Goal: Task Accomplishment & Management: Manage account settings

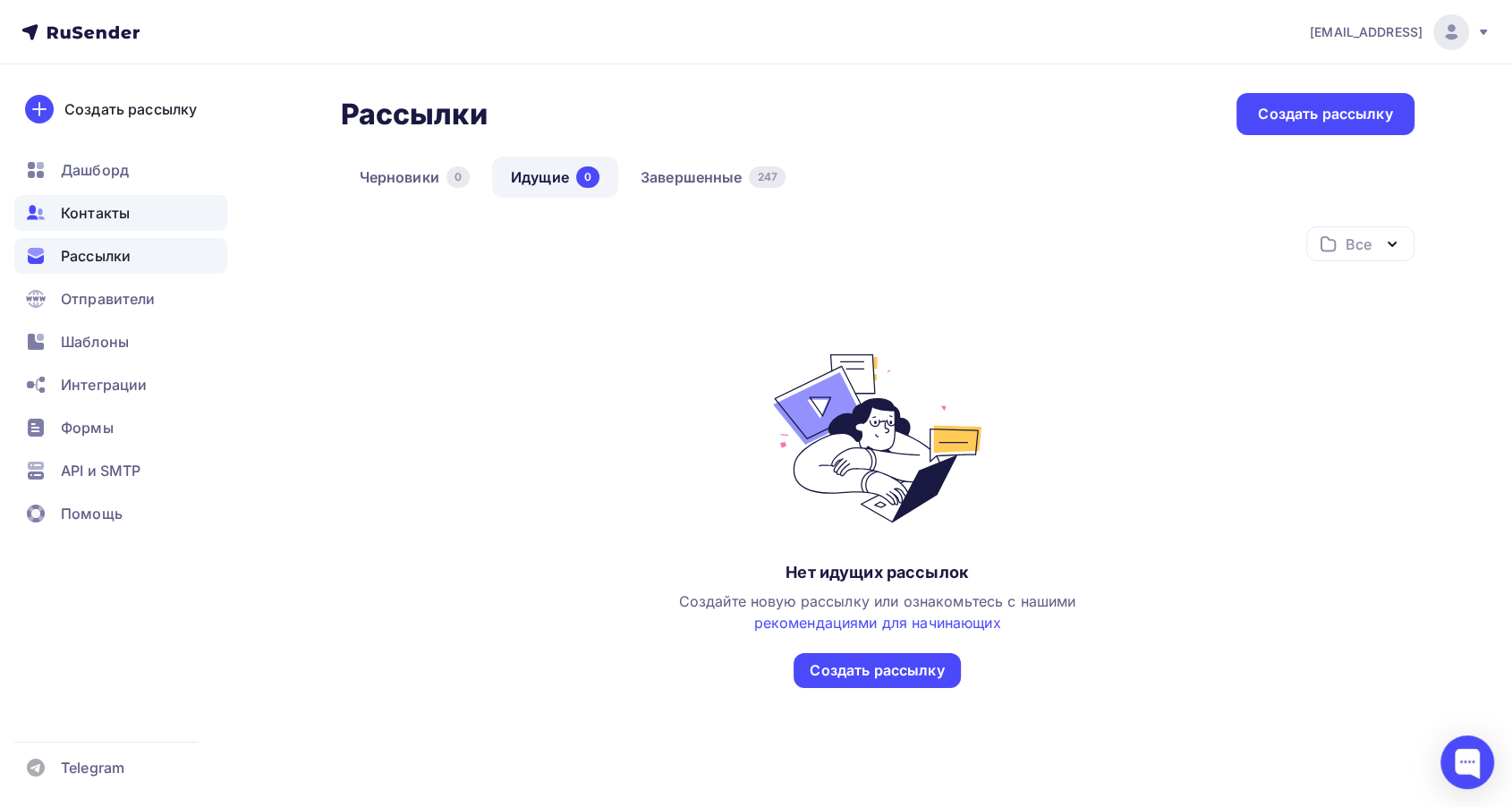
click at [125, 217] on span "Контакты" at bounding box center [95, 212] width 69 height 21
click at [114, 213] on span "Контакты" at bounding box center [95, 212] width 69 height 21
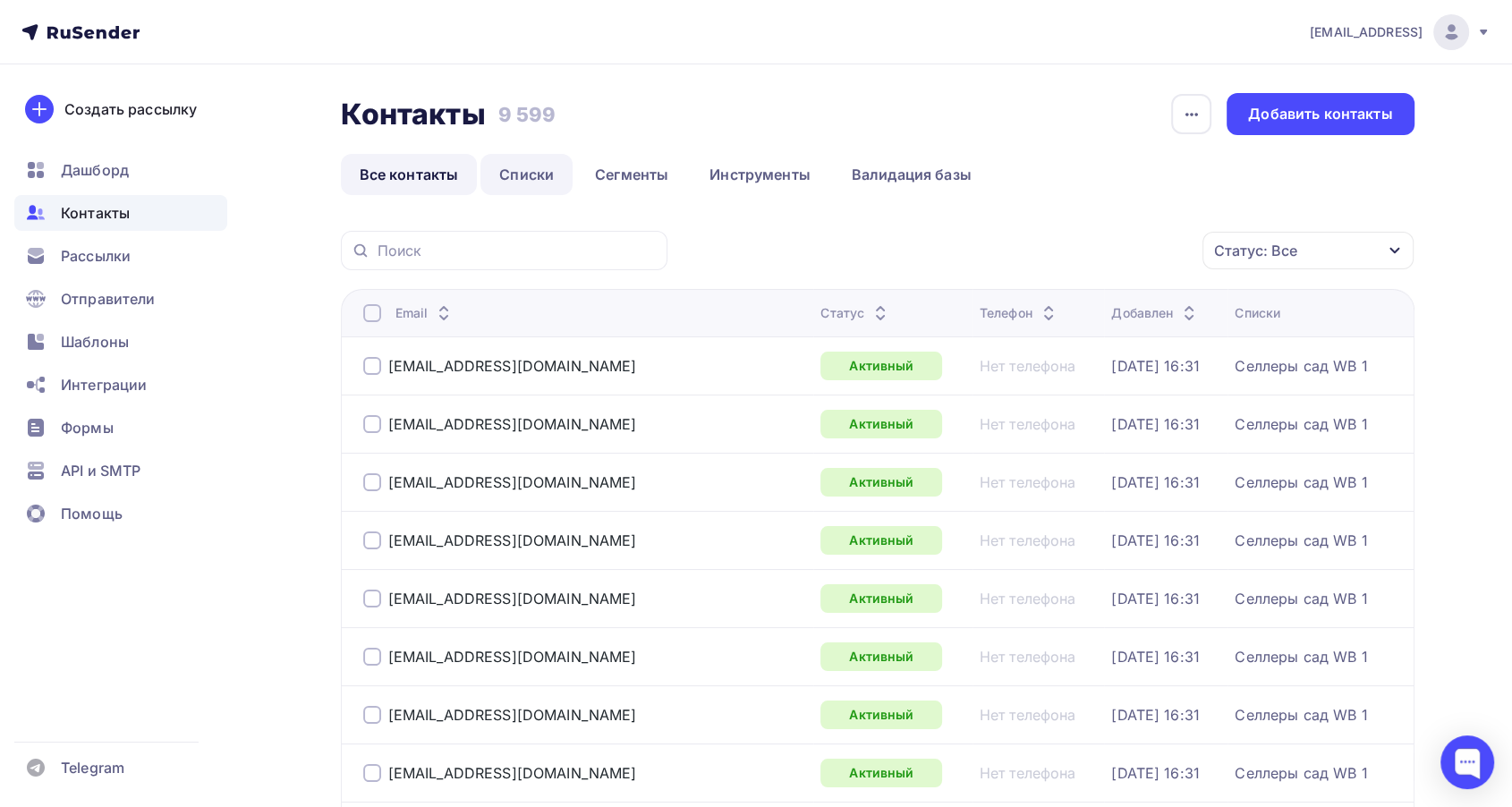
click at [512, 172] on link "Списки" at bounding box center [527, 174] width 92 height 41
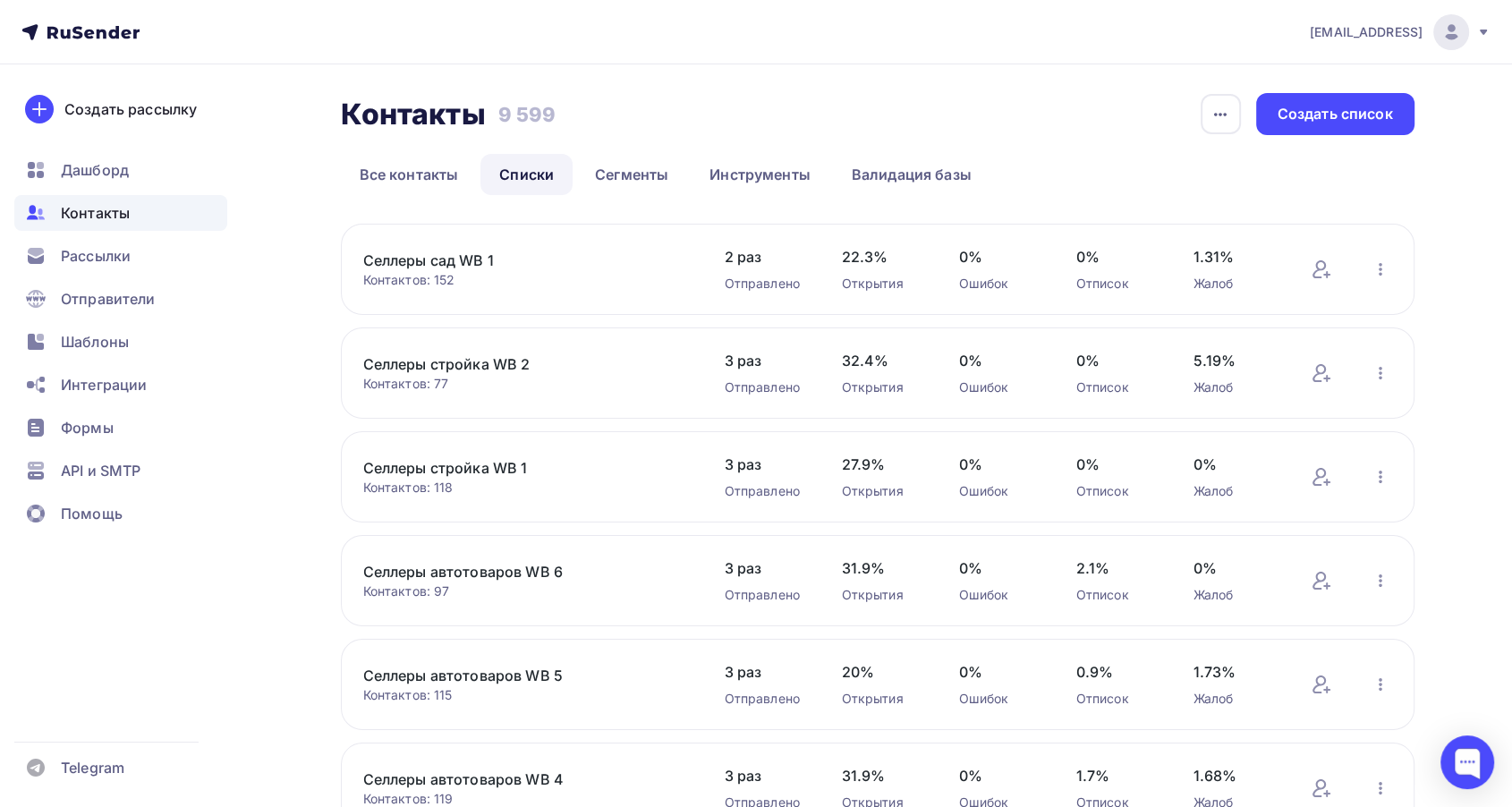
drag, startPoint x: 532, startPoint y: 262, endPoint x: 360, endPoint y: 254, distance: 172.9
click at [360, 254] on div "Селлеры сад WB 1 Контактов: 152 Добавить контакты Переименовать список Скачать …" at bounding box center [878, 269] width 1074 height 91
copy link "Селлеры сад WB 1"
click at [127, 256] on span "Рассылки" at bounding box center [96, 255] width 70 height 21
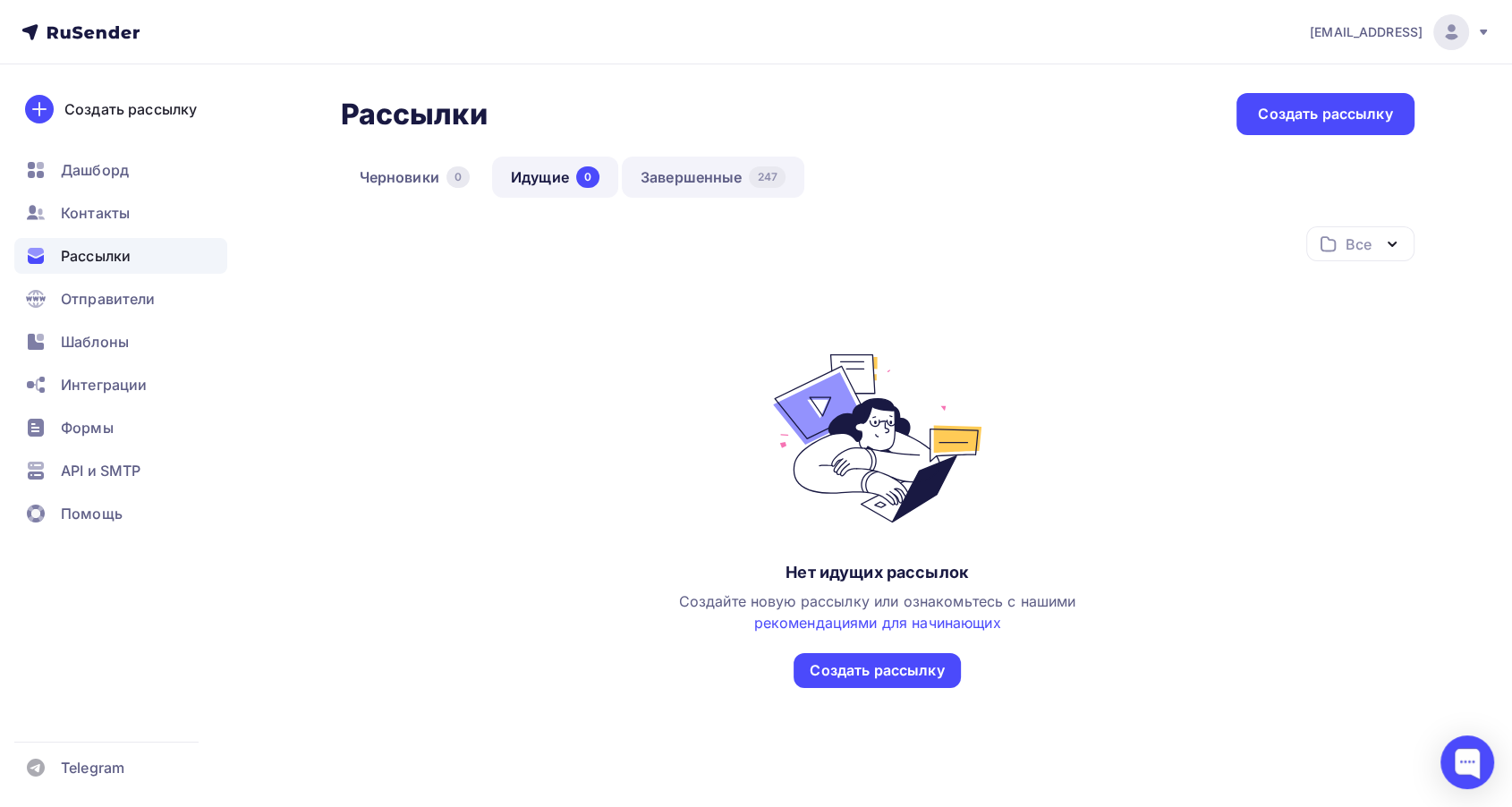
click at [673, 173] on link "Завершенные 247" at bounding box center [713, 177] width 183 height 41
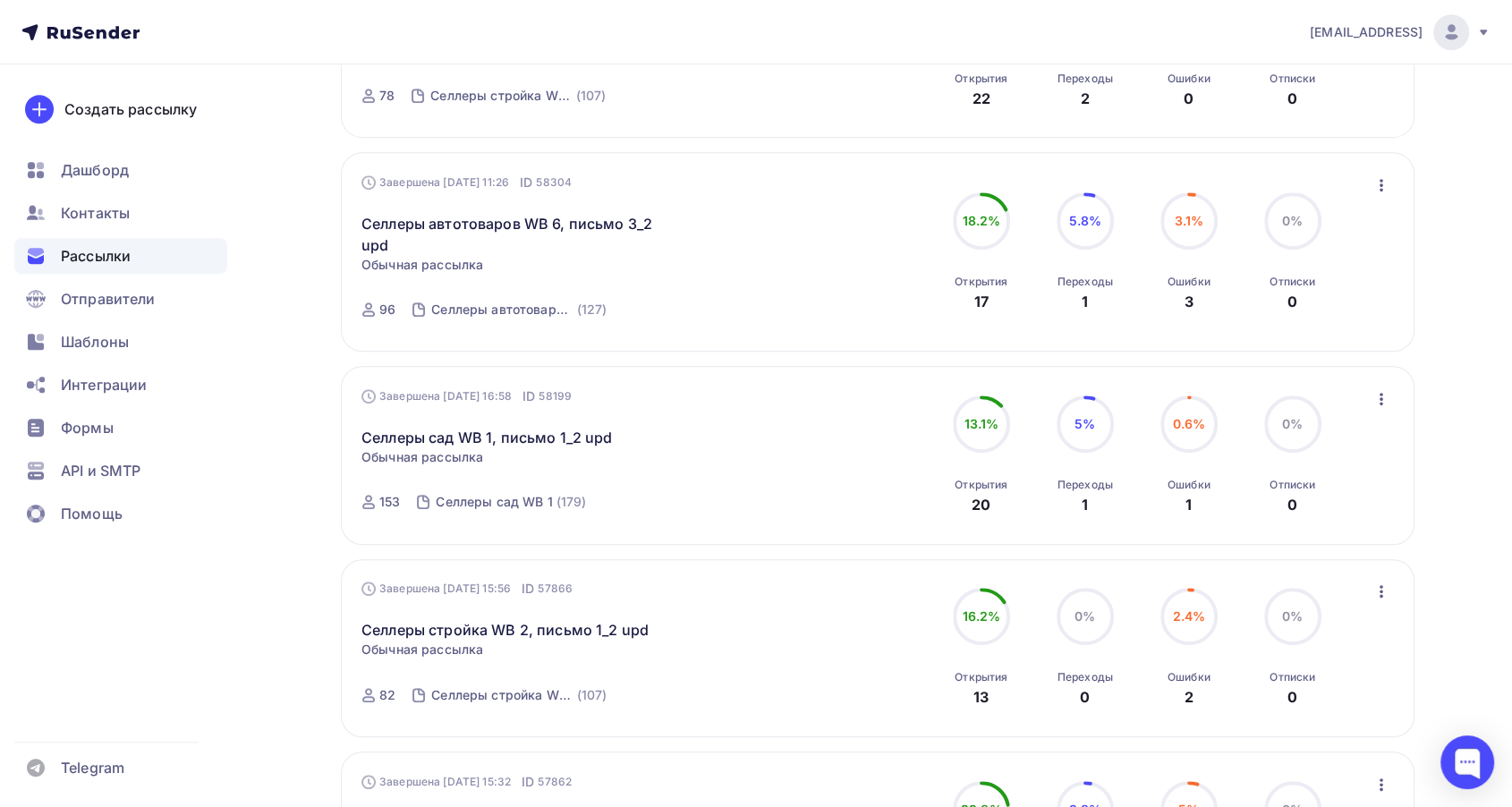
scroll to position [895, 0]
click at [98, 212] on span "Контакты" at bounding box center [95, 212] width 69 height 21
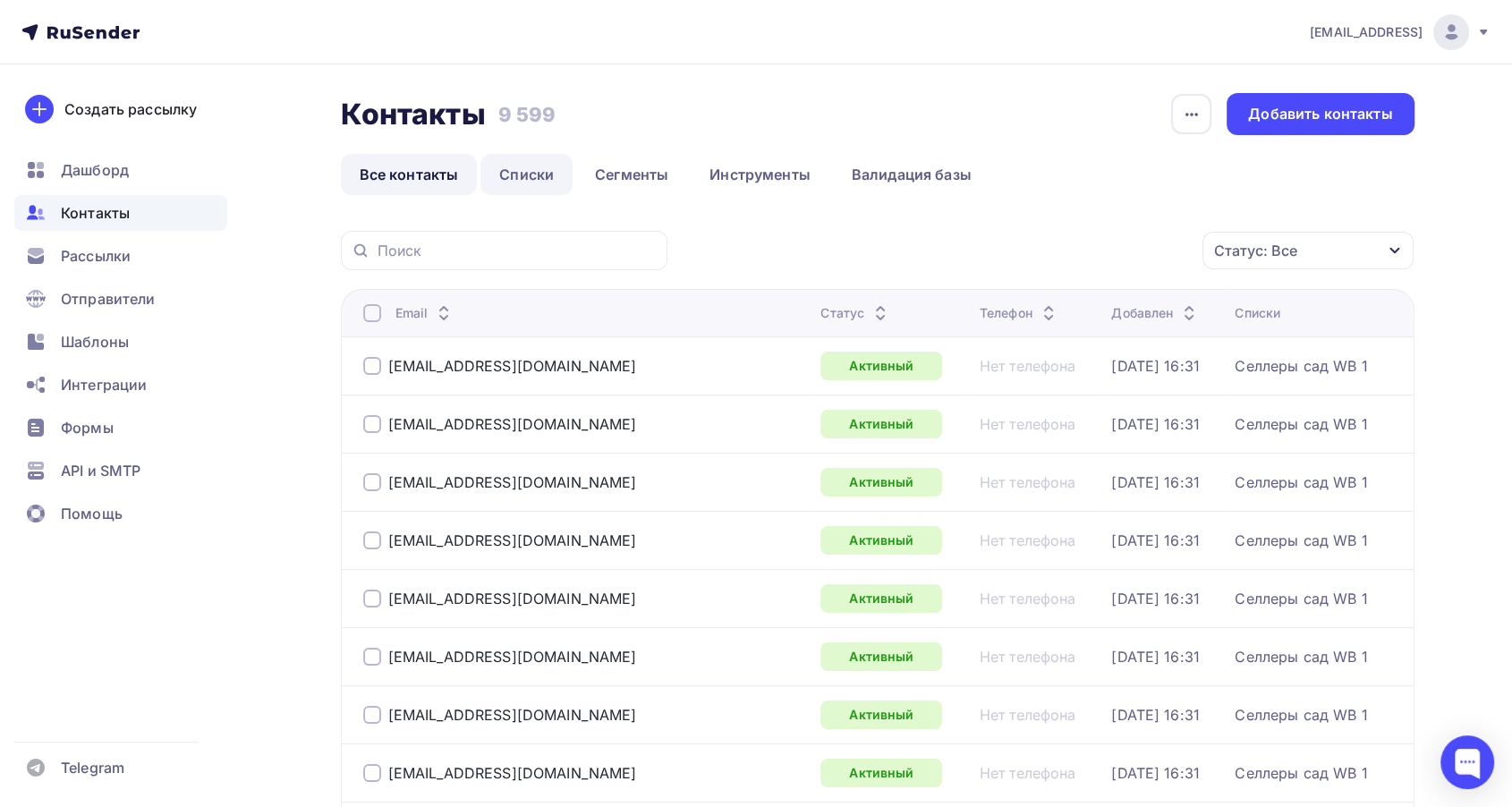
click at [539, 174] on link "Списки" at bounding box center [527, 174] width 92 height 41
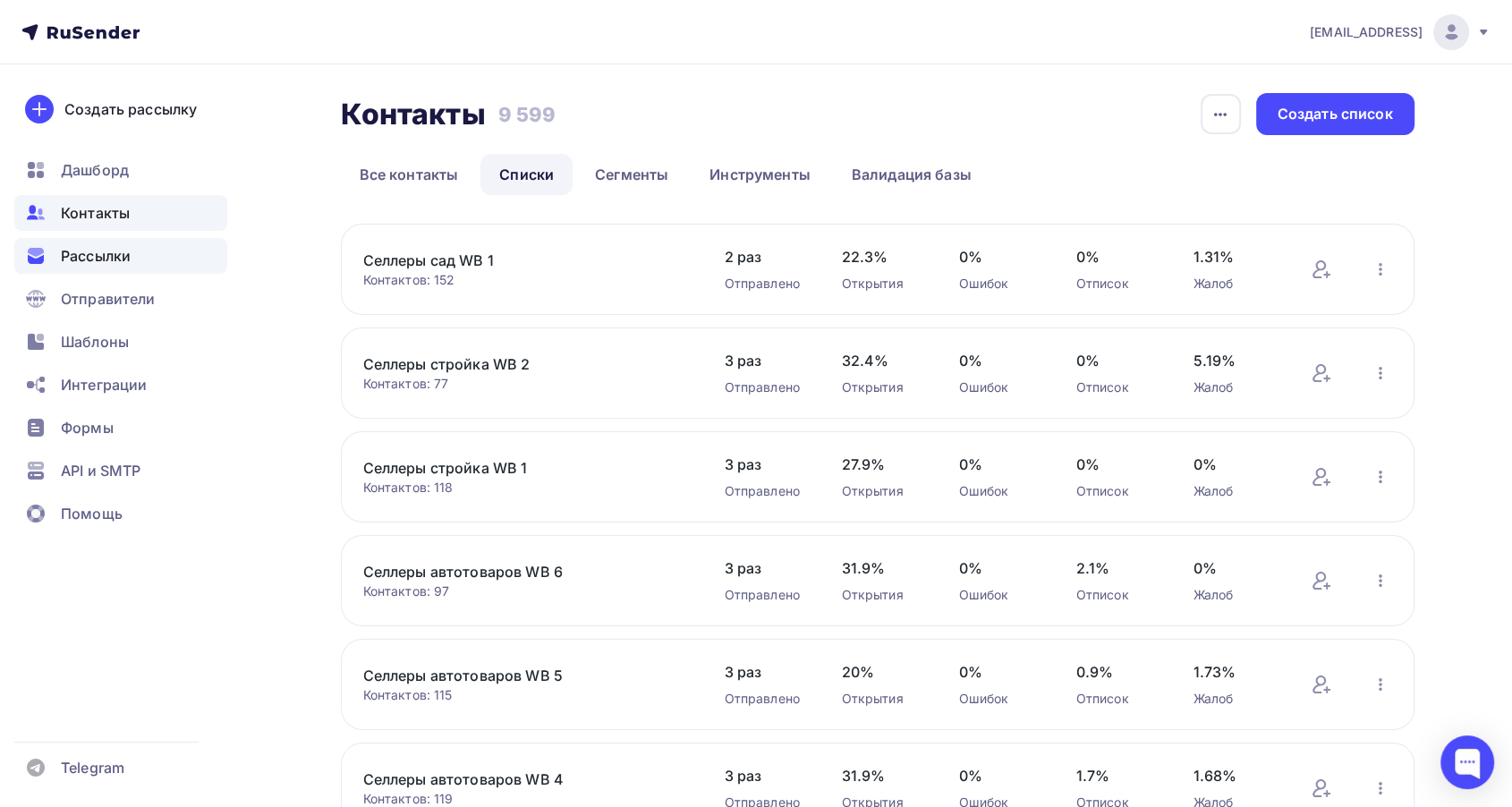
click at [110, 245] on span "Рассылки" at bounding box center [96, 255] width 70 height 21
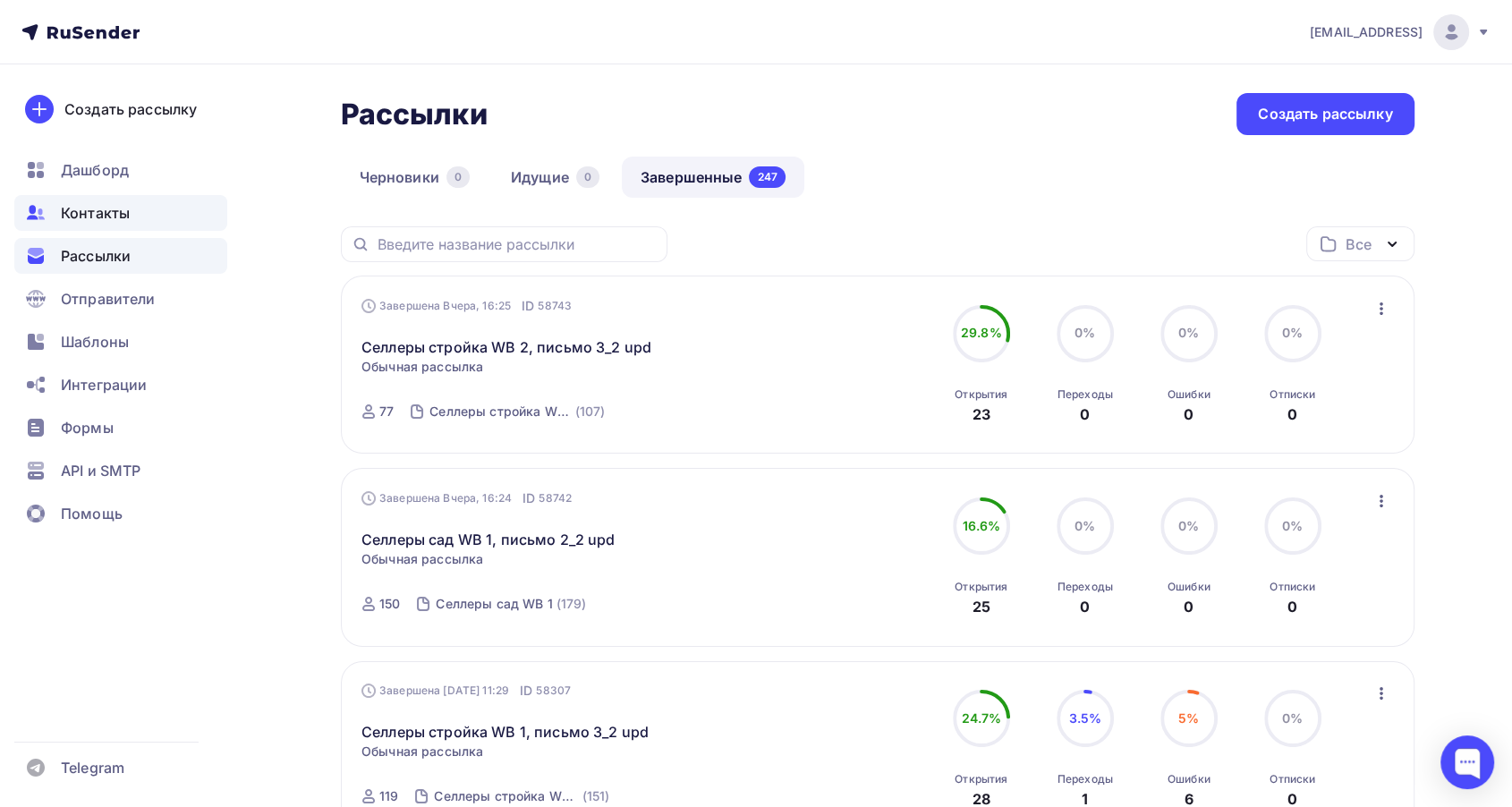
click at [70, 222] on span "Контакты" at bounding box center [95, 212] width 69 height 21
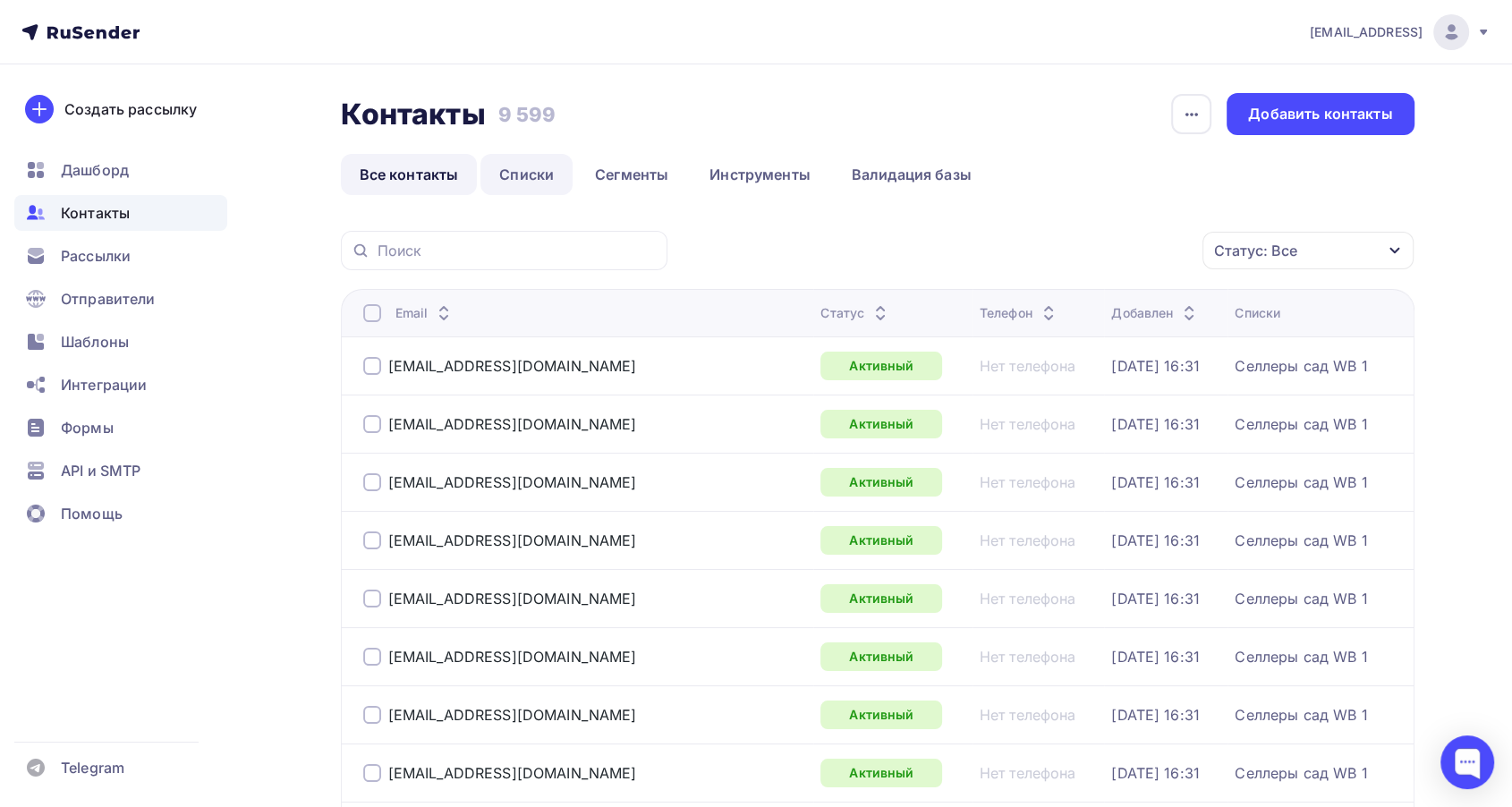
click at [532, 162] on link "Списки" at bounding box center [527, 174] width 92 height 41
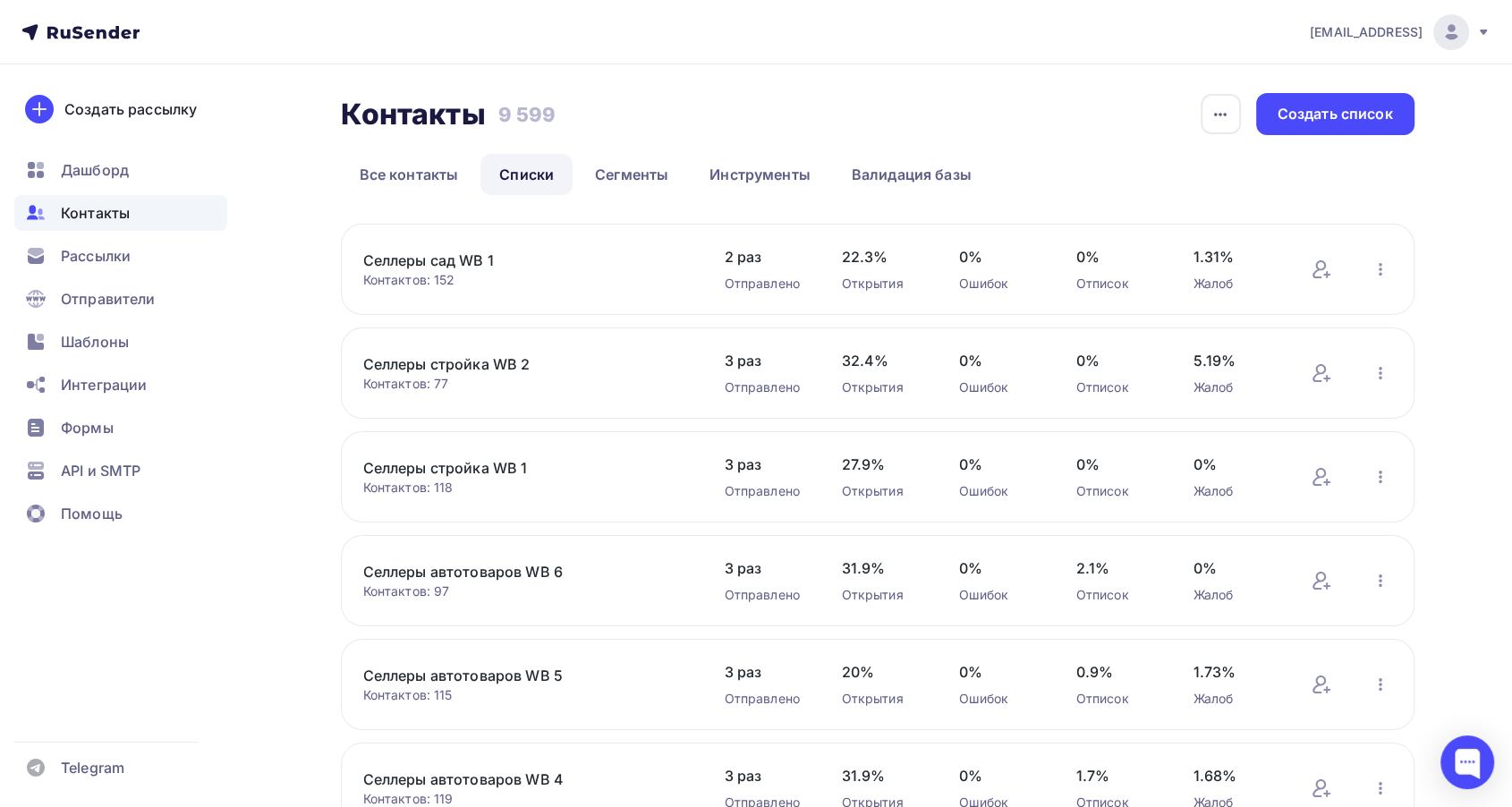
drag, startPoint x: 345, startPoint y: 258, endPoint x: 503, endPoint y: 243, distance: 158.1
click at [503, 243] on div "Селлеры сад WB 1 Контактов: 152 Добавить контакты Переименовать список Скачать …" at bounding box center [878, 269] width 1074 height 91
copy link "Селлеры сад WB 1"
click at [1375, 107] on div "Создать список" at bounding box center [1335, 114] width 115 height 21
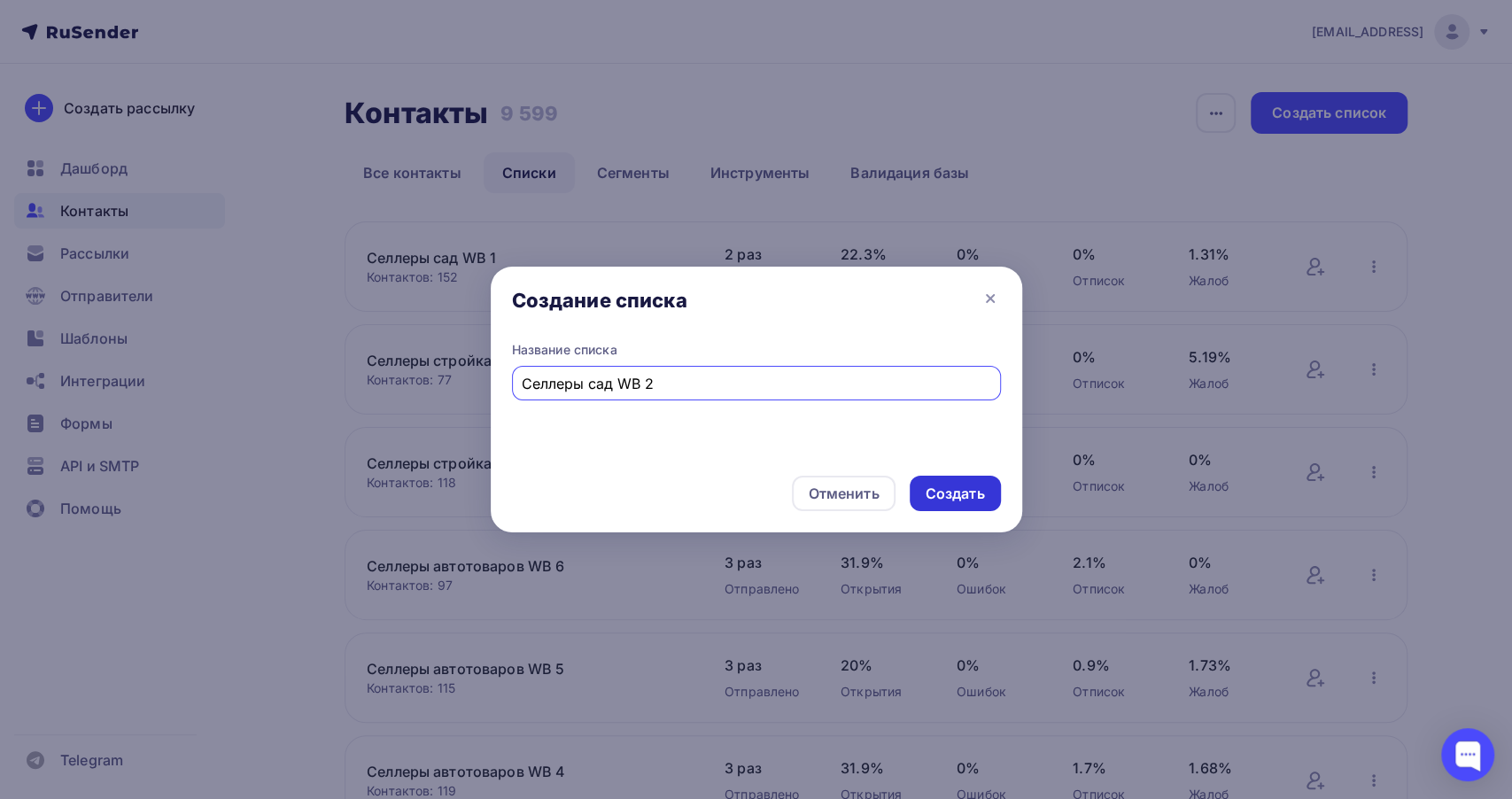
type input "Селлеры сад WB 2"
click at [987, 479] on div "Создать" at bounding box center [956, 494] width 91 height 36
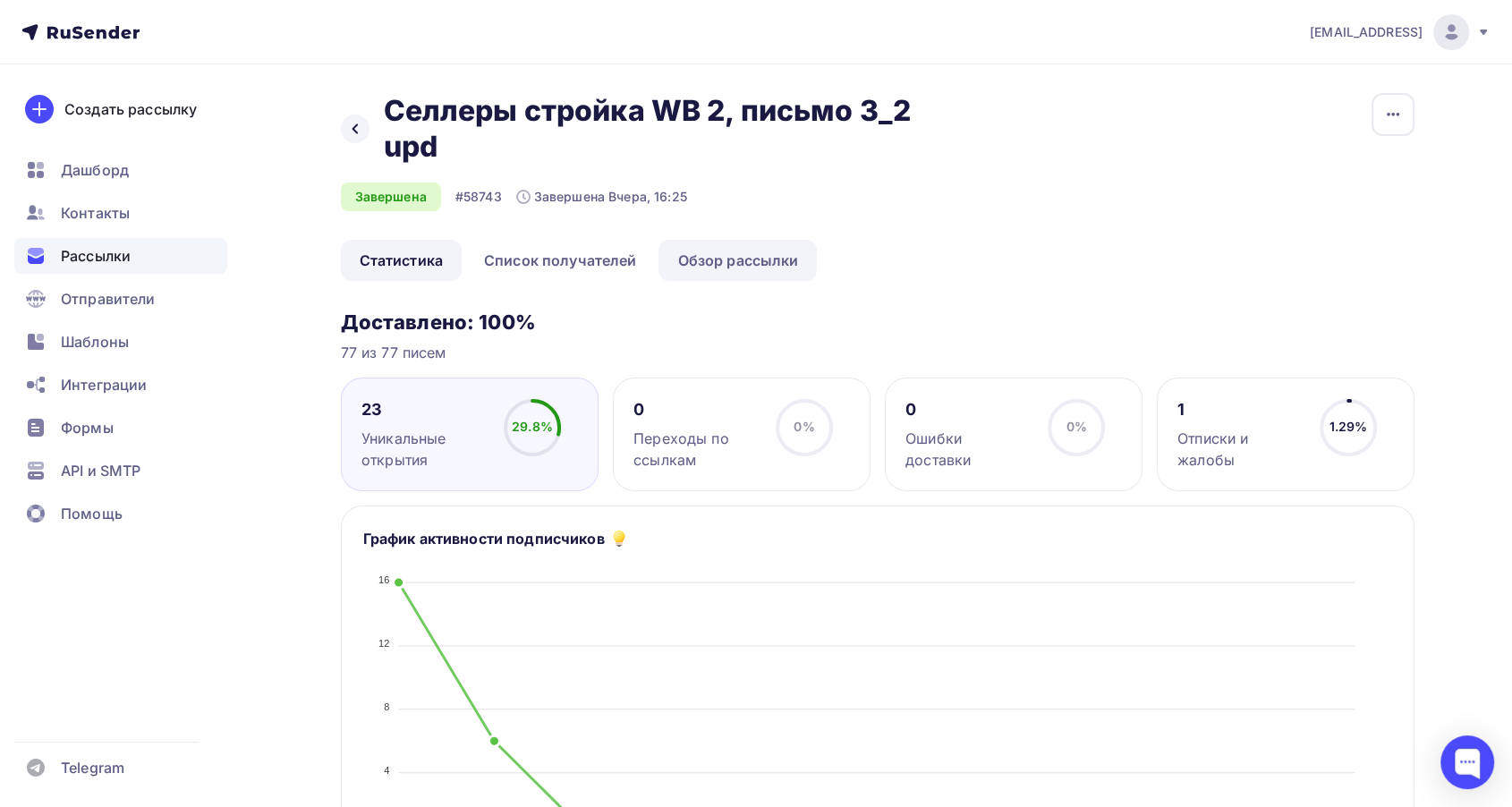
click at [759, 271] on link "Обзор рассылки" at bounding box center [738, 260] width 158 height 41
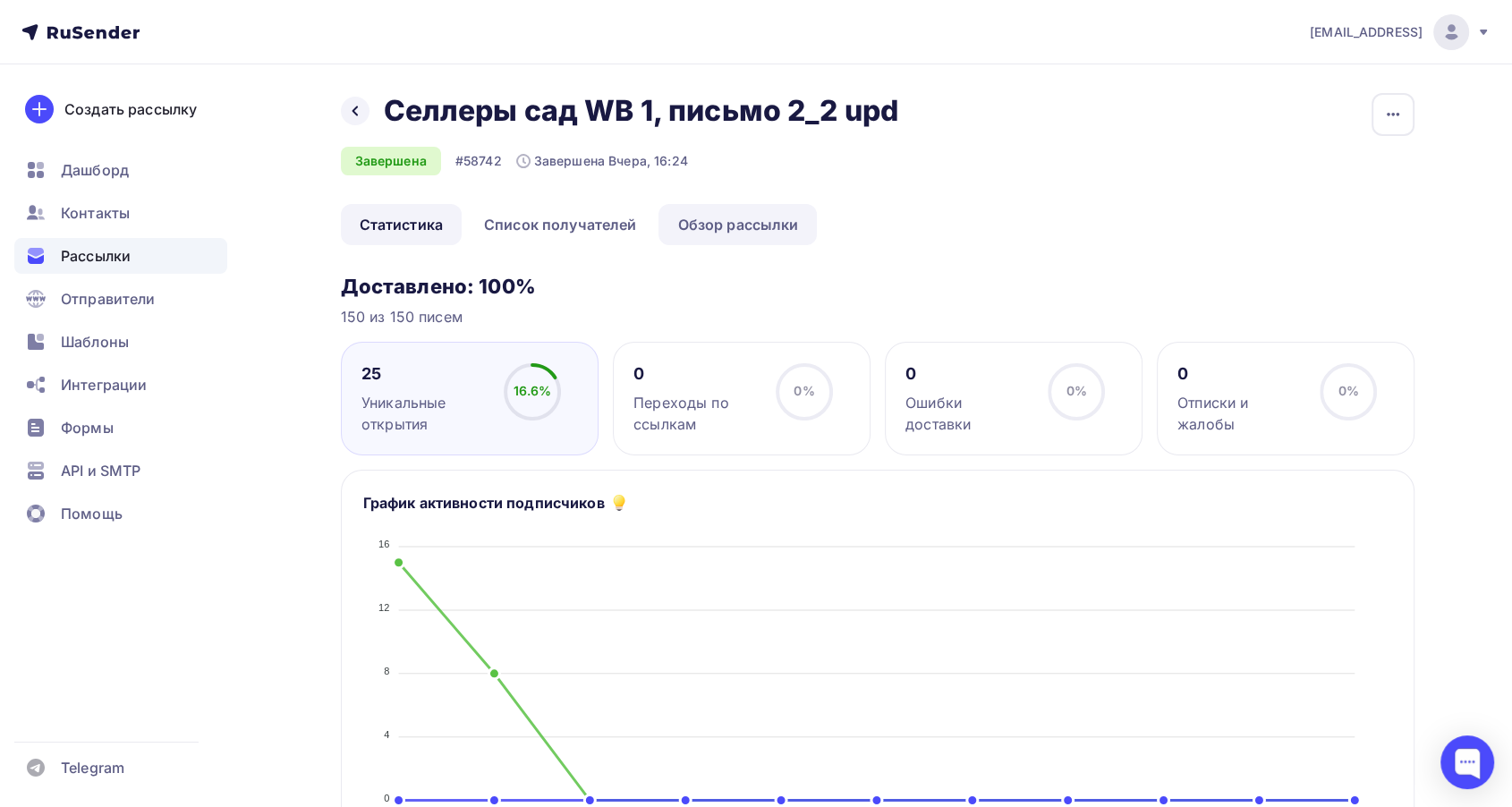
click at [740, 226] on link "Обзор рассылки" at bounding box center [738, 224] width 158 height 41
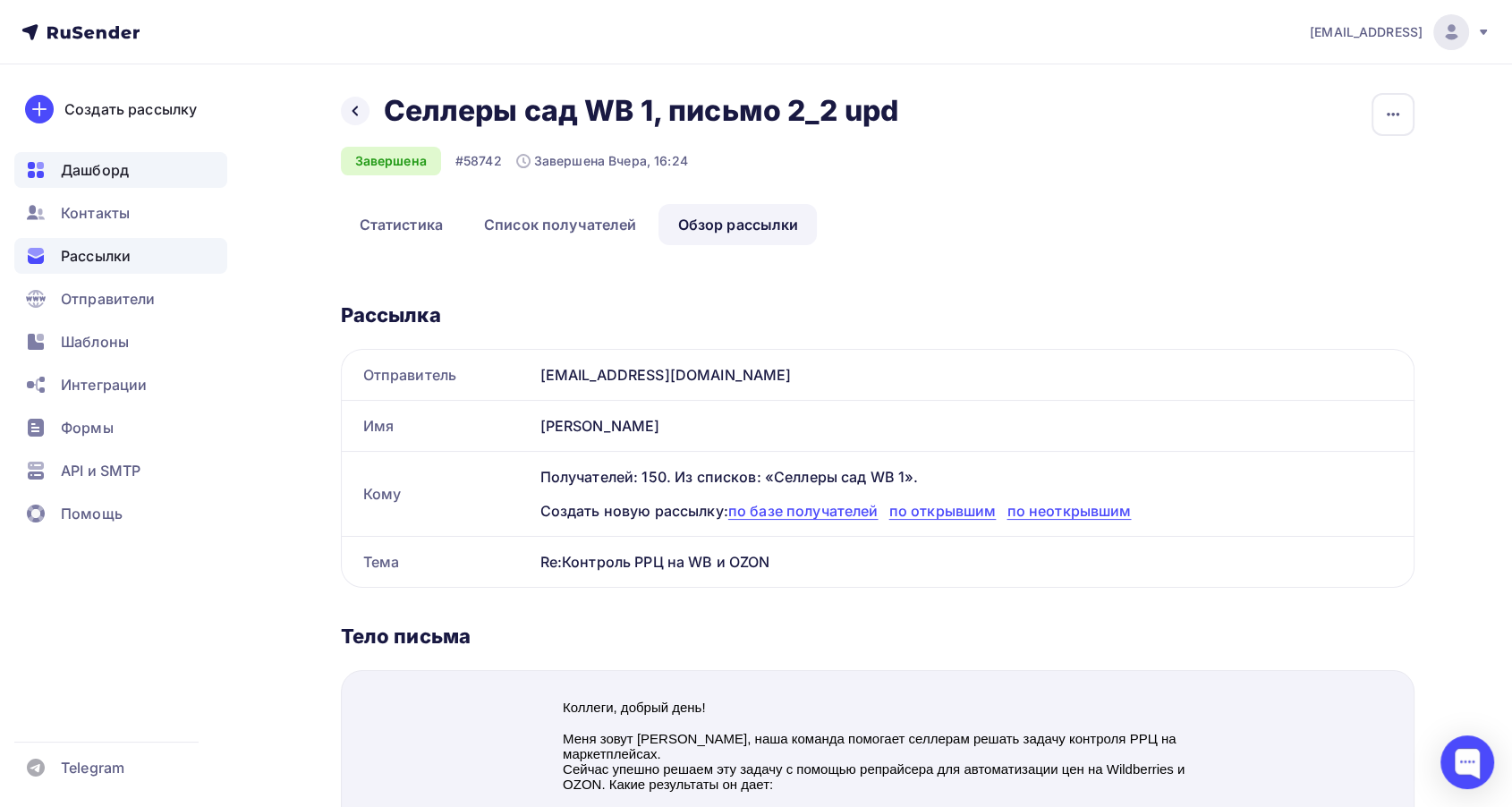
click at [138, 176] on div "Дашборд" at bounding box center [120, 170] width 213 height 36
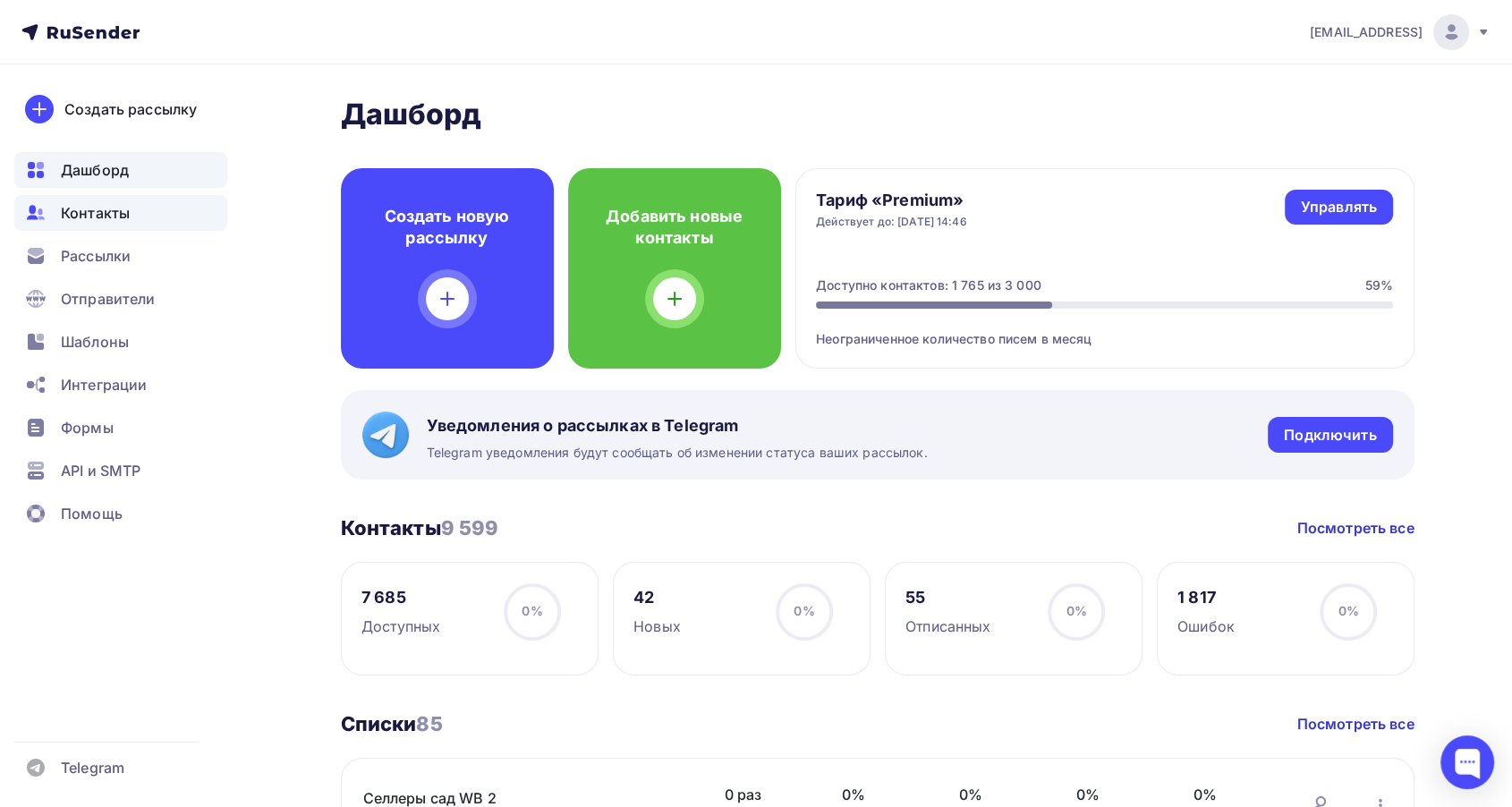
click at [131, 207] on div "Контакты" at bounding box center [120, 213] width 213 height 36
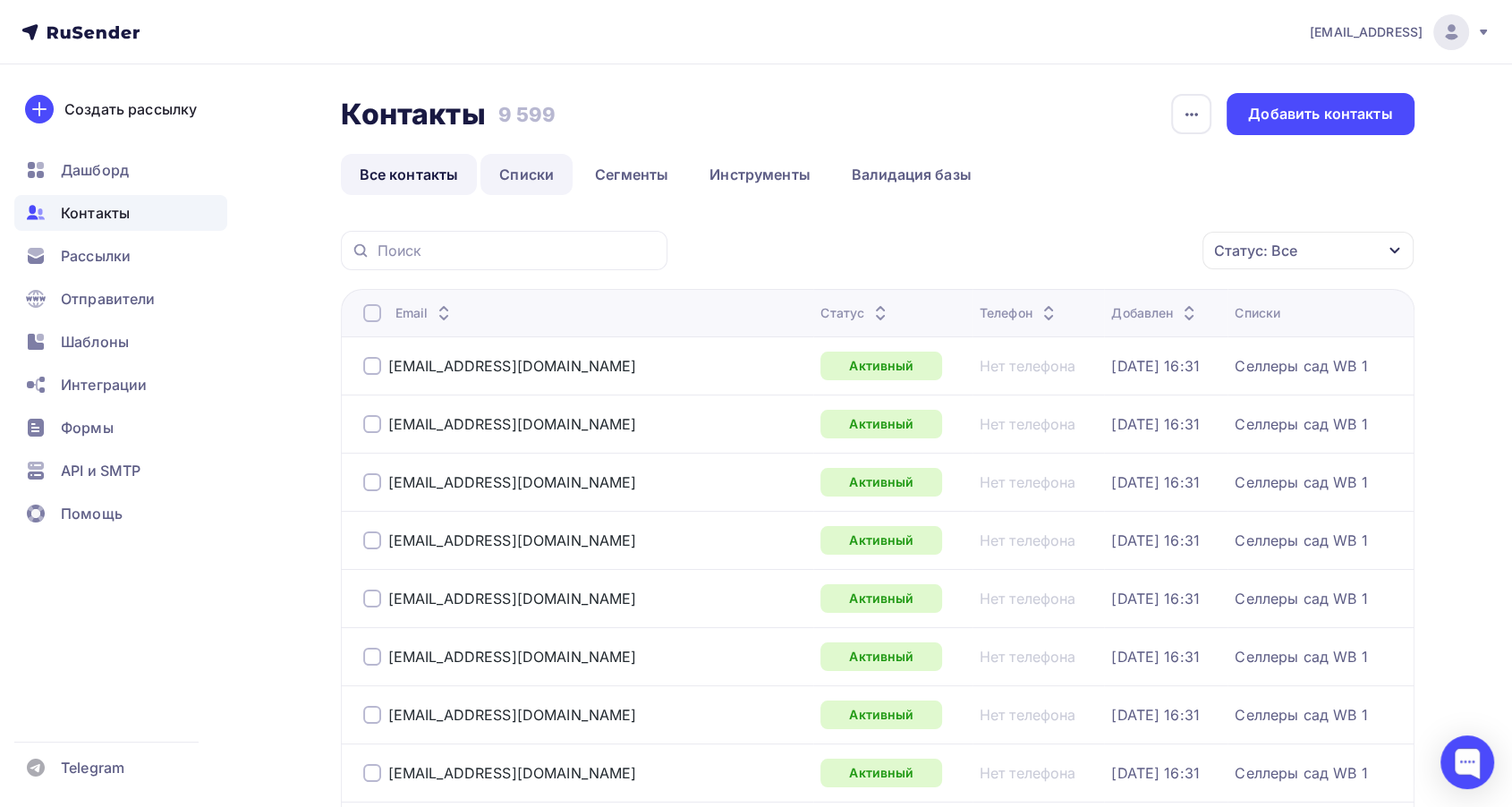
click at [530, 176] on link "Списки" at bounding box center [527, 174] width 92 height 41
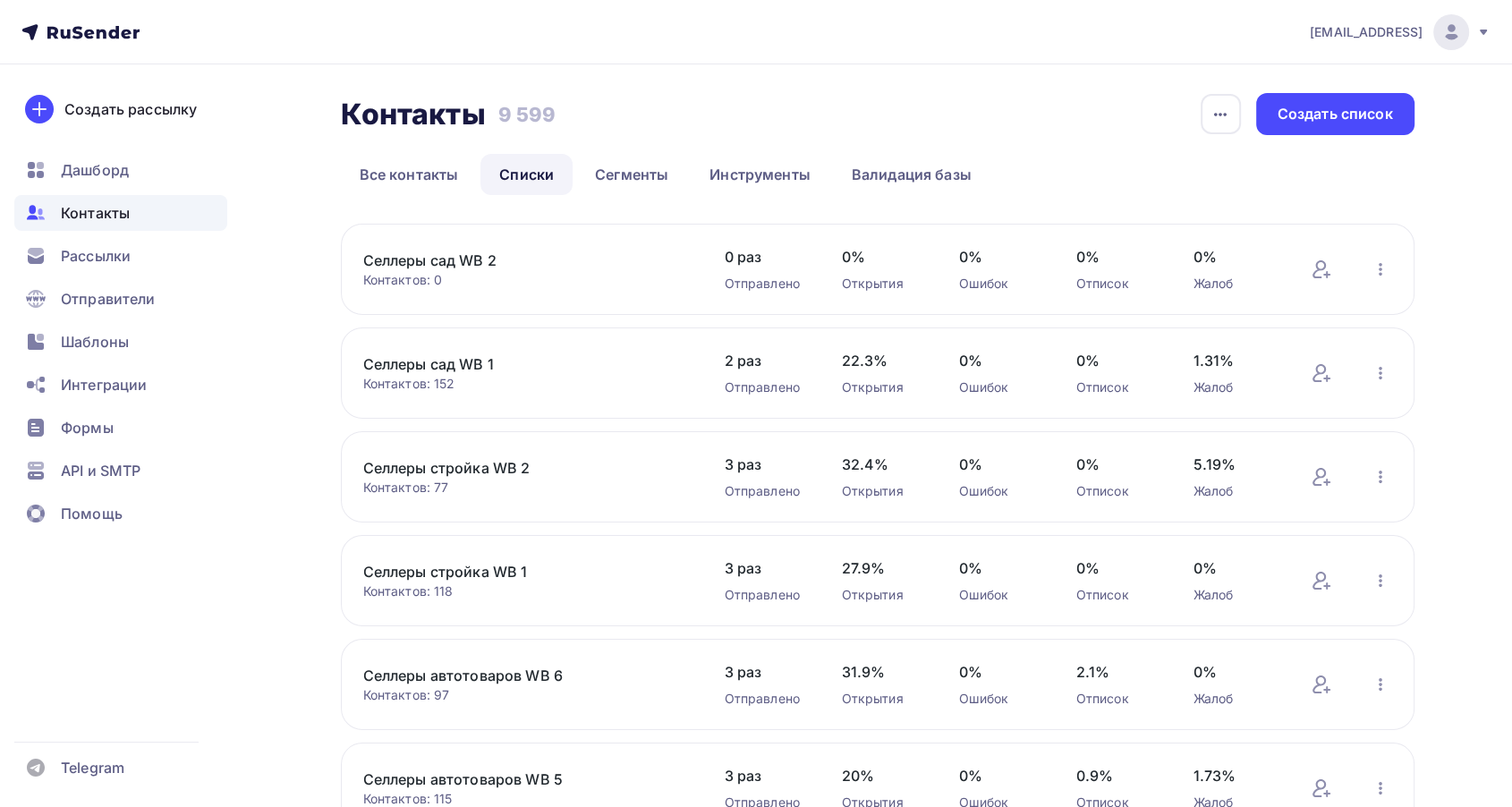
click at [481, 262] on link "Селлеры сад WB 2" at bounding box center [515, 260] width 304 height 21
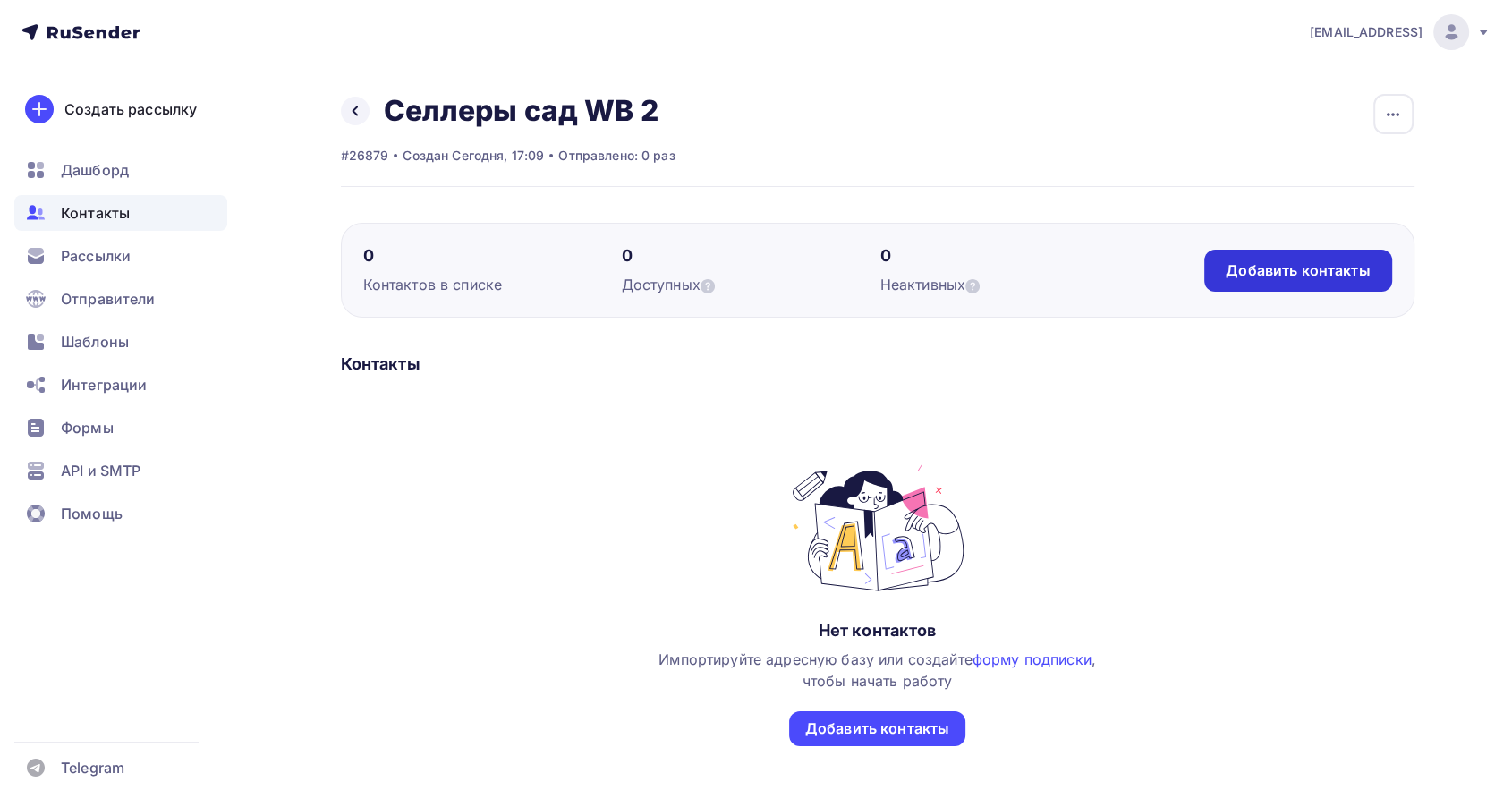
click at [1301, 273] on div "Добавить контакты" at bounding box center [1298, 270] width 144 height 21
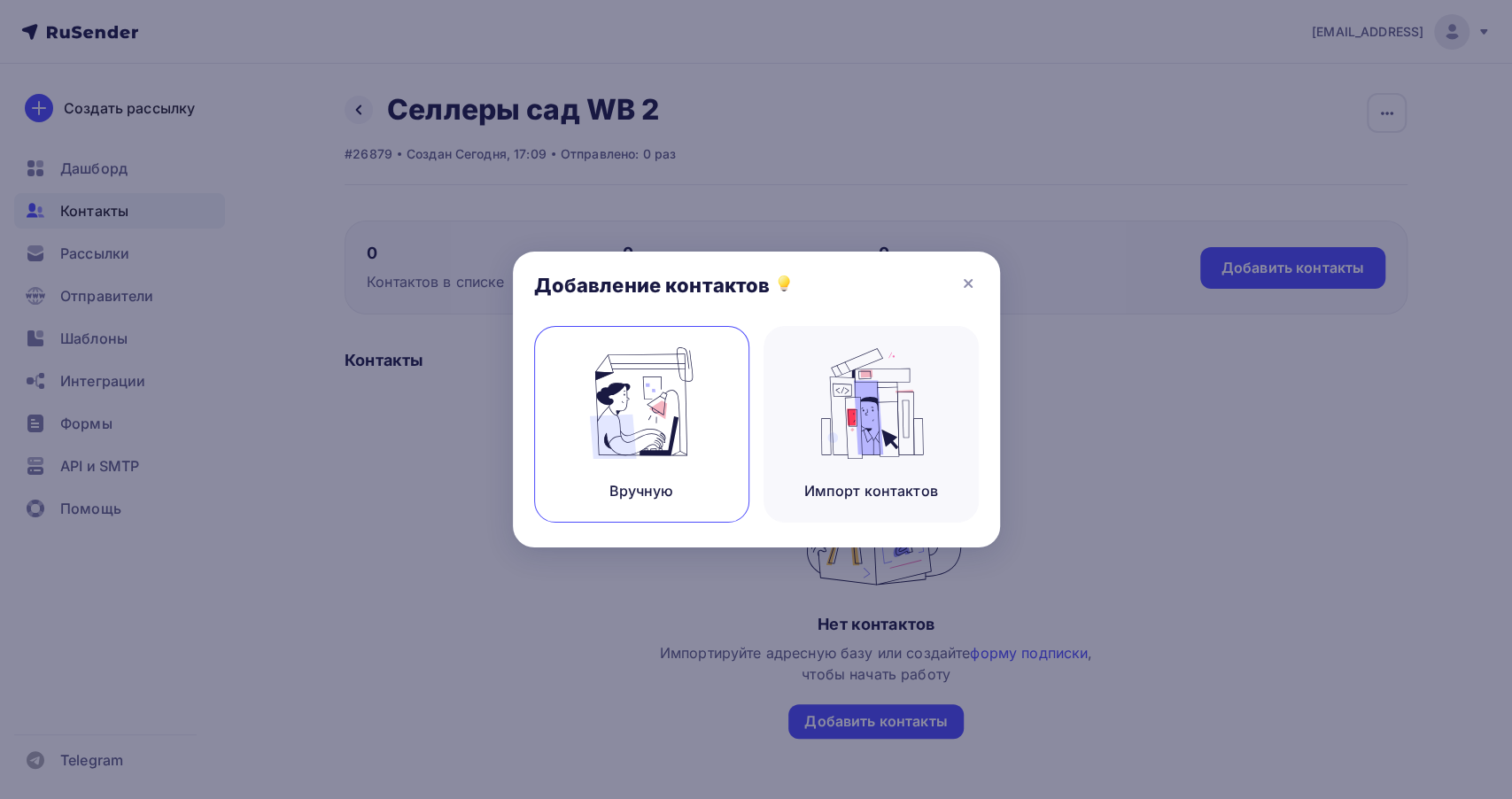
click at [701, 465] on div "Вручную" at bounding box center [642, 424] width 215 height 197
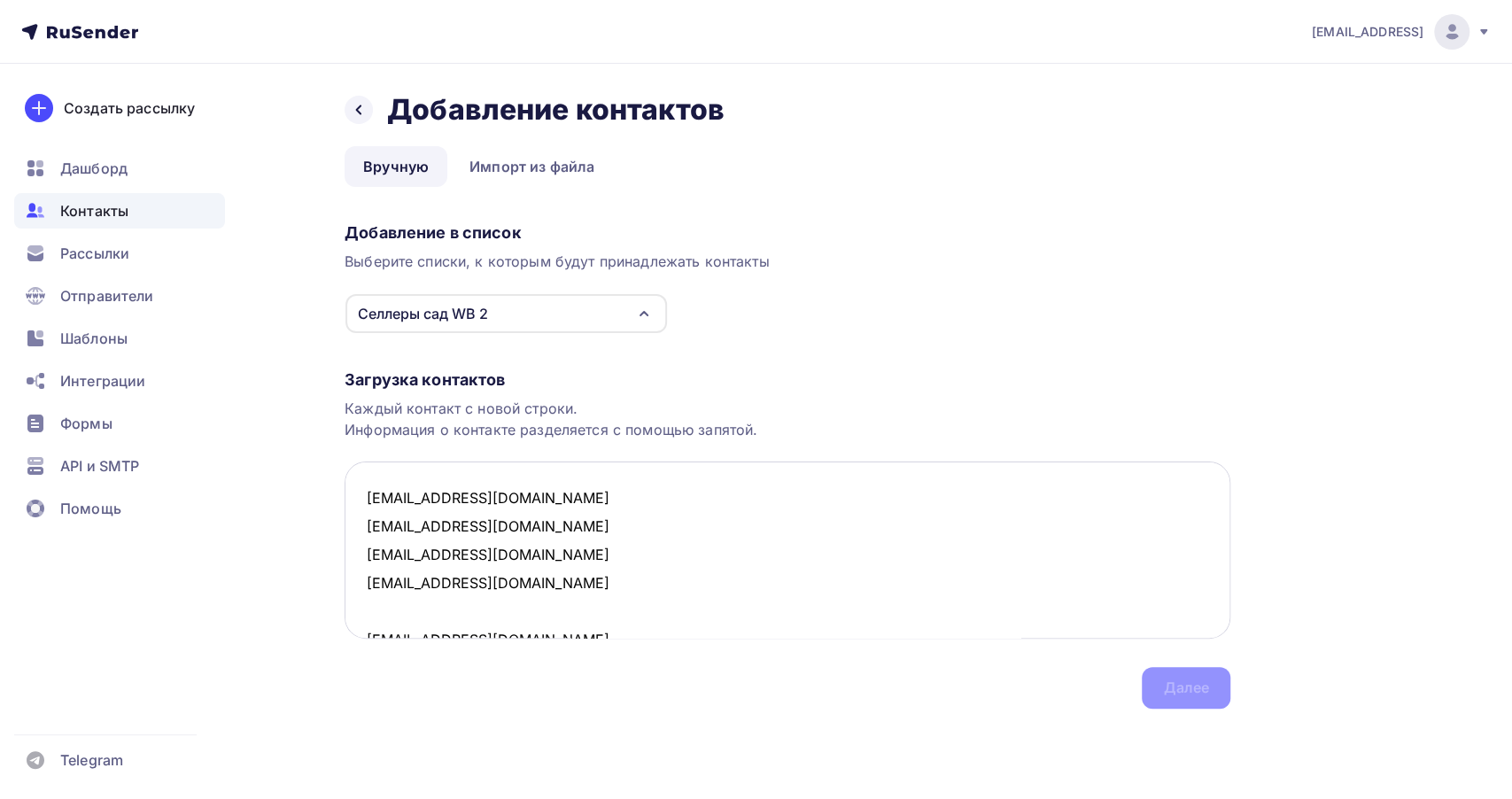
scroll to position [95, 0]
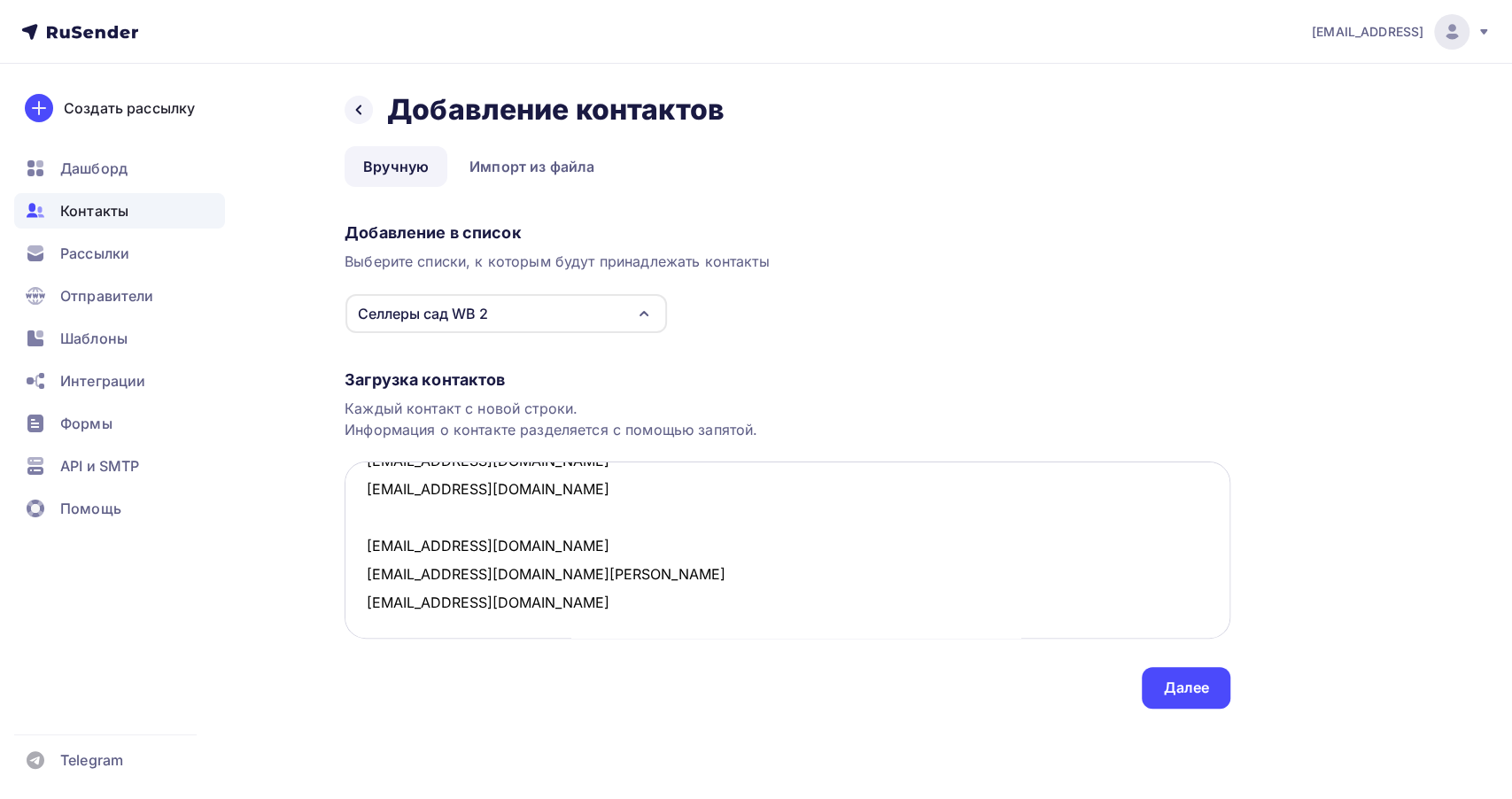
click at [470, 516] on textarea "sale@orton.ru sales@himr.nnov.ru admin@aquario.ru pk@diretail.ru info@m-plastik…" at bounding box center [787, 549] width 886 height 177
click at [527, 603] on textarea "sale@orton.ru sales@himr.nnov.ru admin@aquario.ru pk@diretail.ru info@m-plastik…" at bounding box center [787, 549] width 886 height 177
paste textarea "ant@himr.nnov.ru gorohova@himr.nnov.ru info@aquario.ru info@santehsklad96.ru ba…"
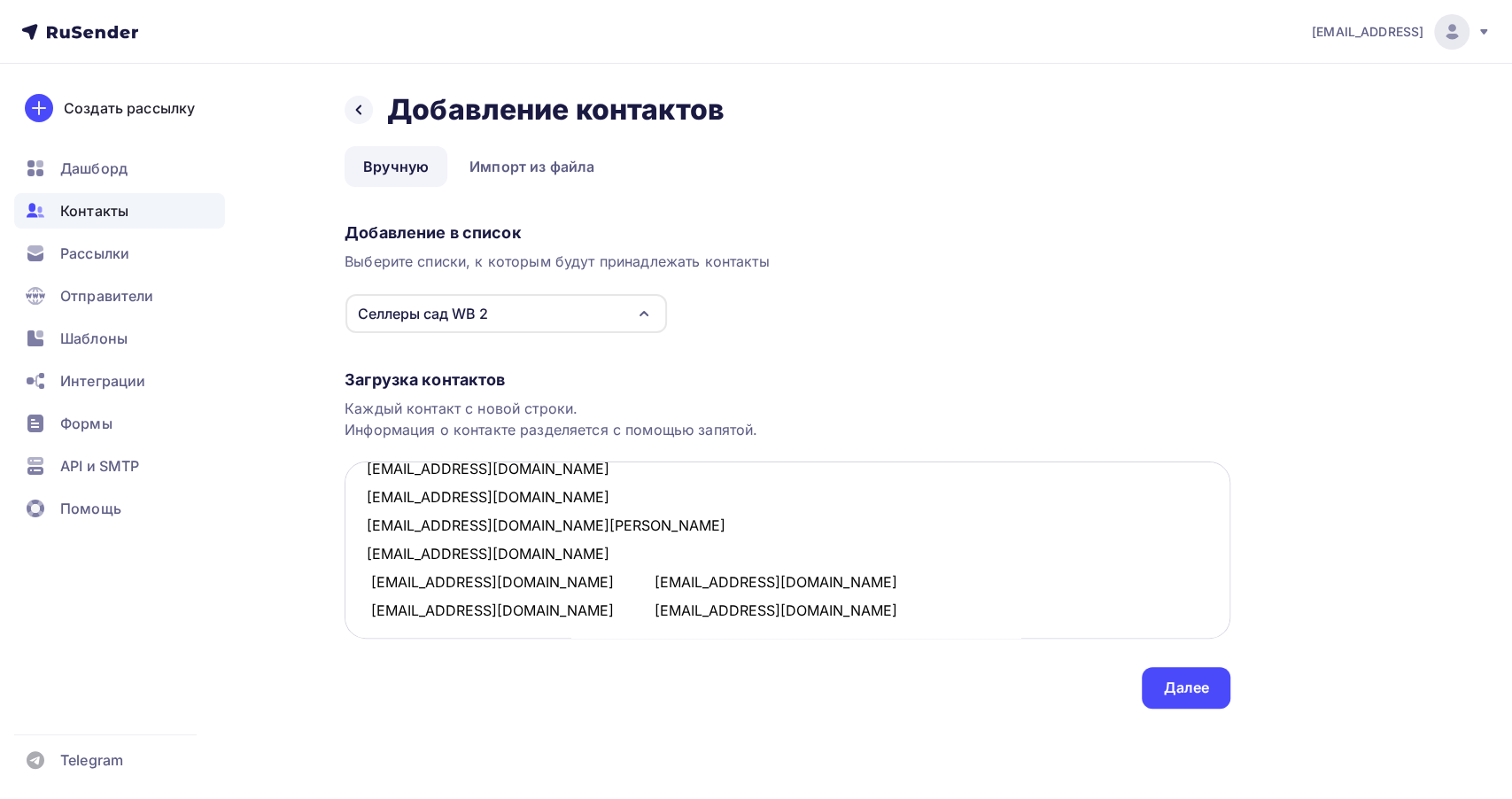
scroll to position [110, 0]
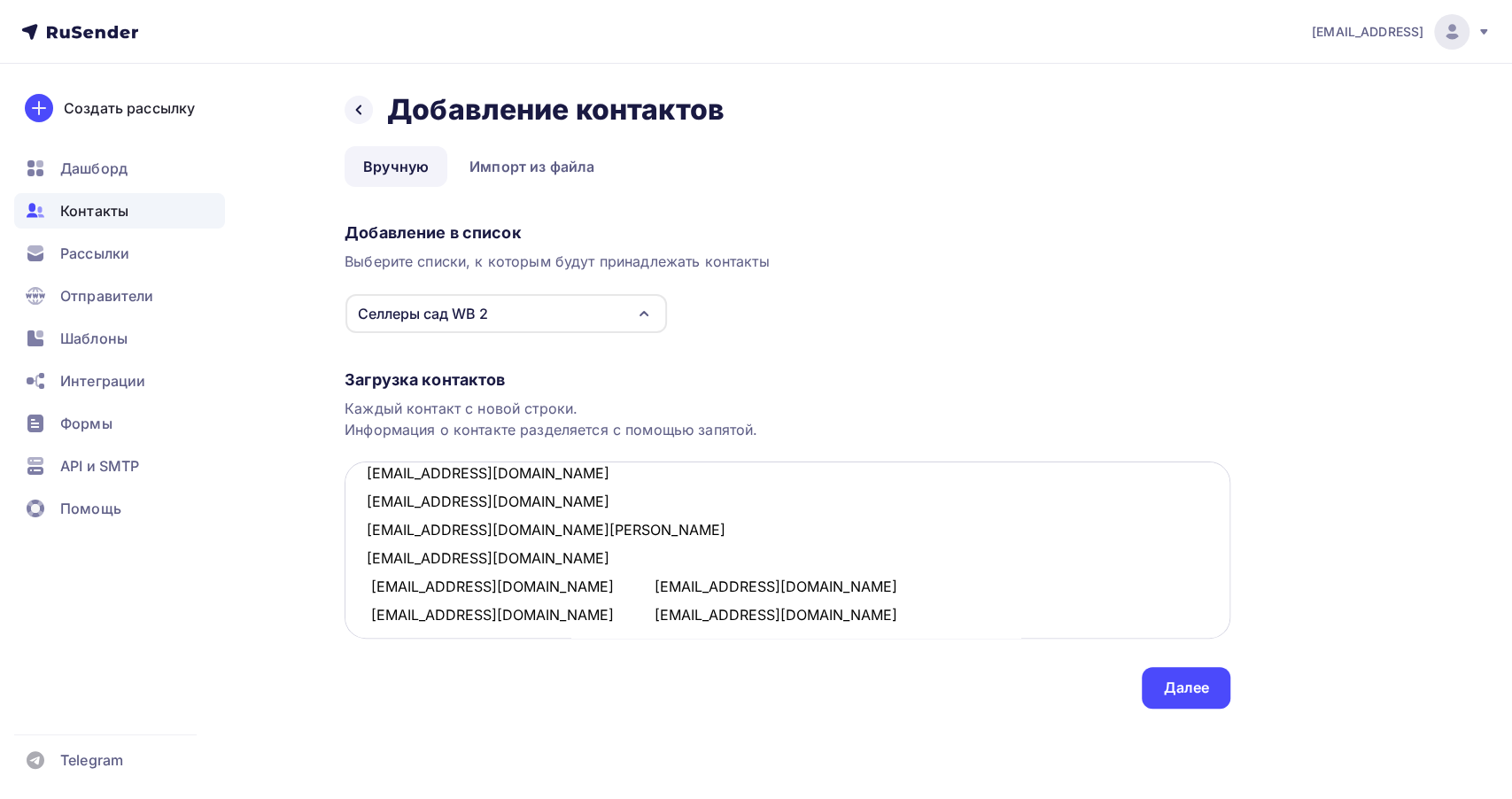
click at [499, 586] on textarea "sale@orton.ru sales@himr.nnov.ru admin@aquario.ru pk@diretail.ru info@m-plastik…" at bounding box center [787, 549] width 886 height 177
click at [369, 585] on textarea "sale@orton.ru sales@himr.nnov.ru admin@aquario.ru pk@diretail.ru info@m-plastik…" at bounding box center [787, 549] width 886 height 177
click at [366, 611] on textarea "sale@orton.ru sales@himr.nnov.ru admin@aquario.ru pk@diretail.ru info@m-plastik…" at bounding box center [787, 549] width 886 height 177
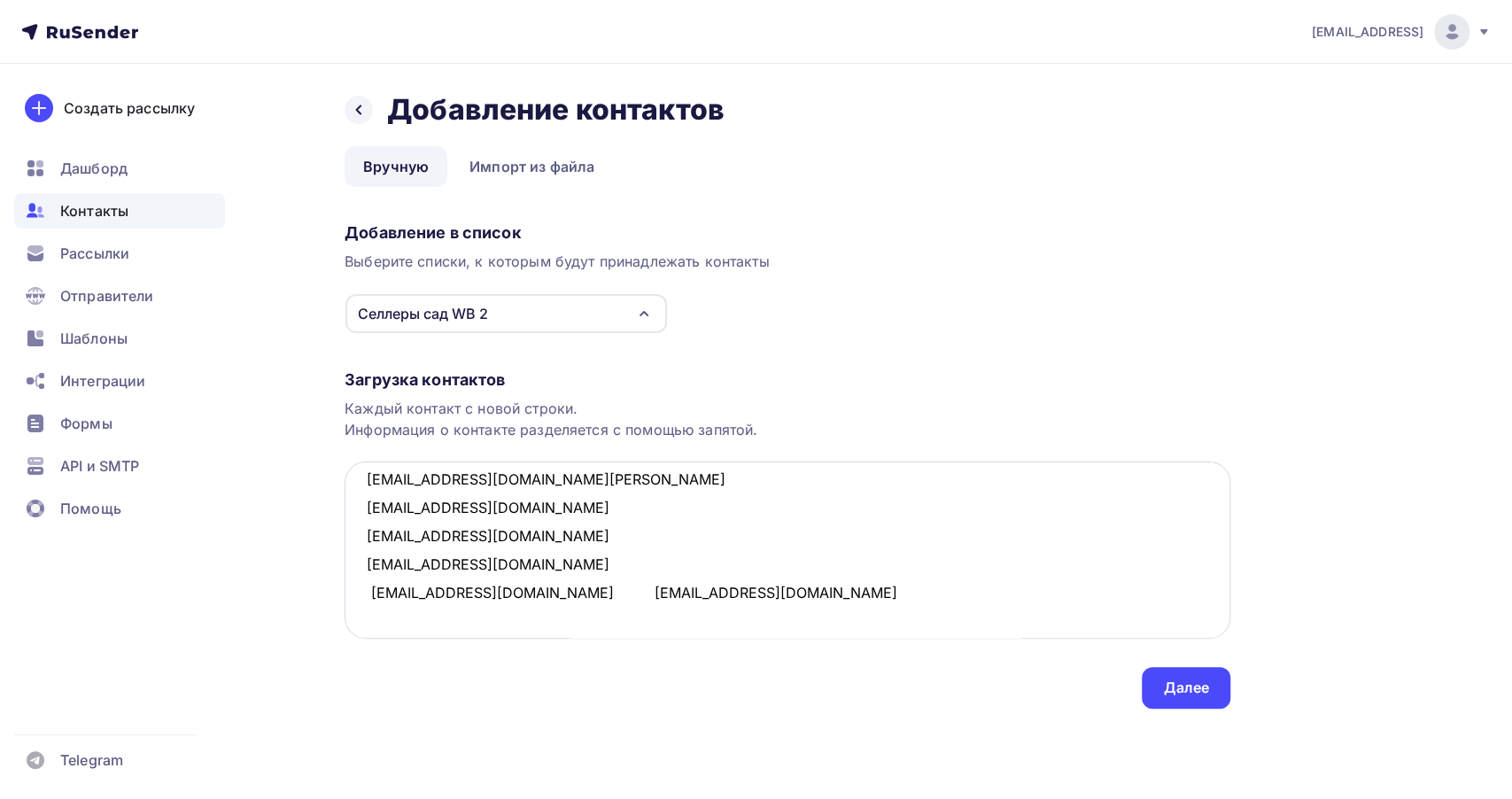
scroll to position [263, 0]
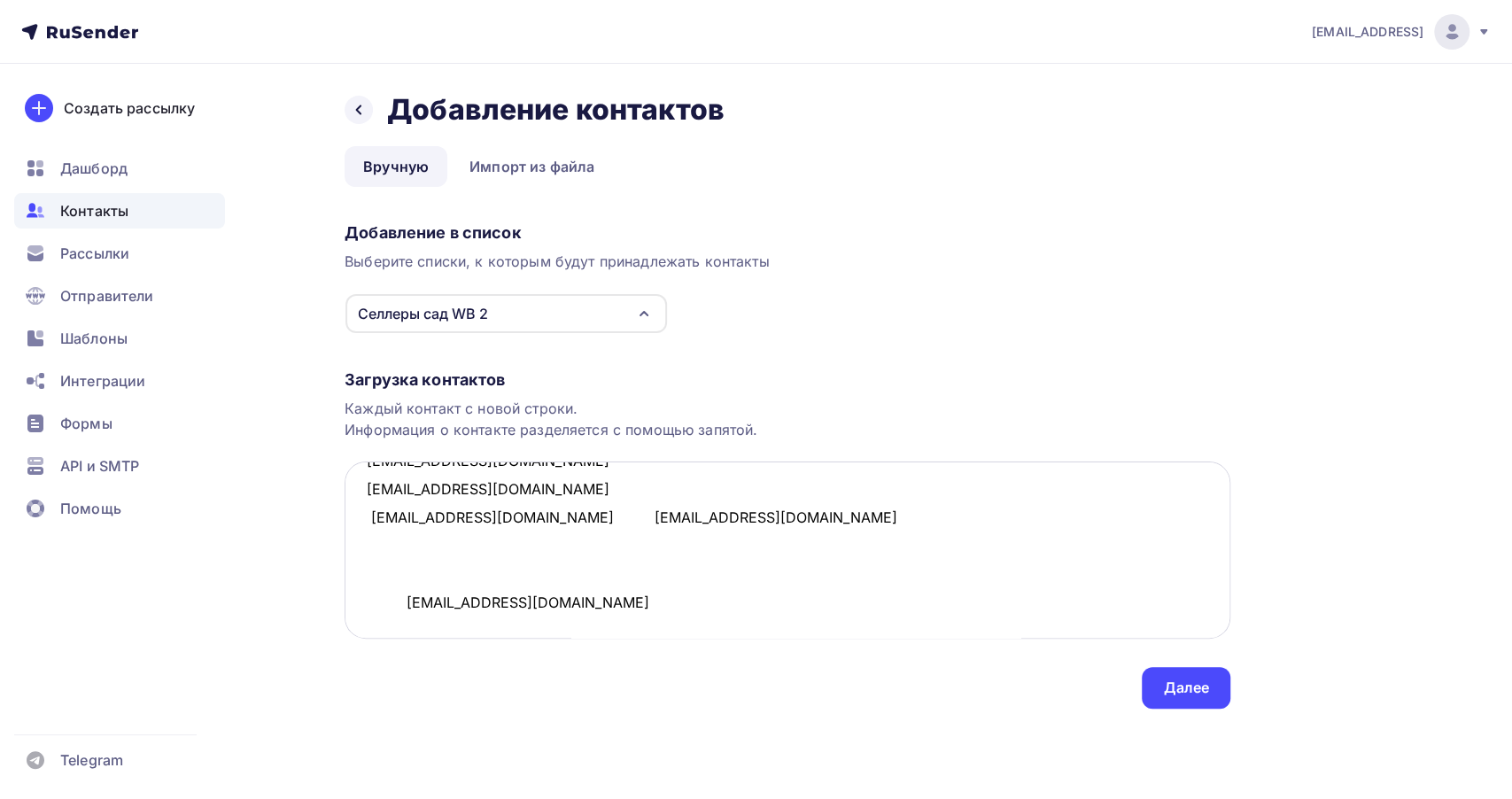
drag, startPoint x: 367, startPoint y: 491, endPoint x: 395, endPoint y: 518, distance: 38.9
click at [367, 492] on textarea "sale@orton.ru sales@himr.nnov.ru admin@aquario.ru pk@diretail.ru info@m-plastik…" at bounding box center [787, 549] width 886 height 177
click at [496, 487] on textarea "sale@orton.ru sales@himr.nnov.ru admin@aquario.ru pk@diretail.ru info@m-plastik…" at bounding box center [787, 549] width 886 height 177
click at [400, 573] on textarea "sale@orton.ru sales@himr.nnov.ru admin@aquario.ru pk@diretail.ru info@m-plastik…" at bounding box center [787, 549] width 886 height 177
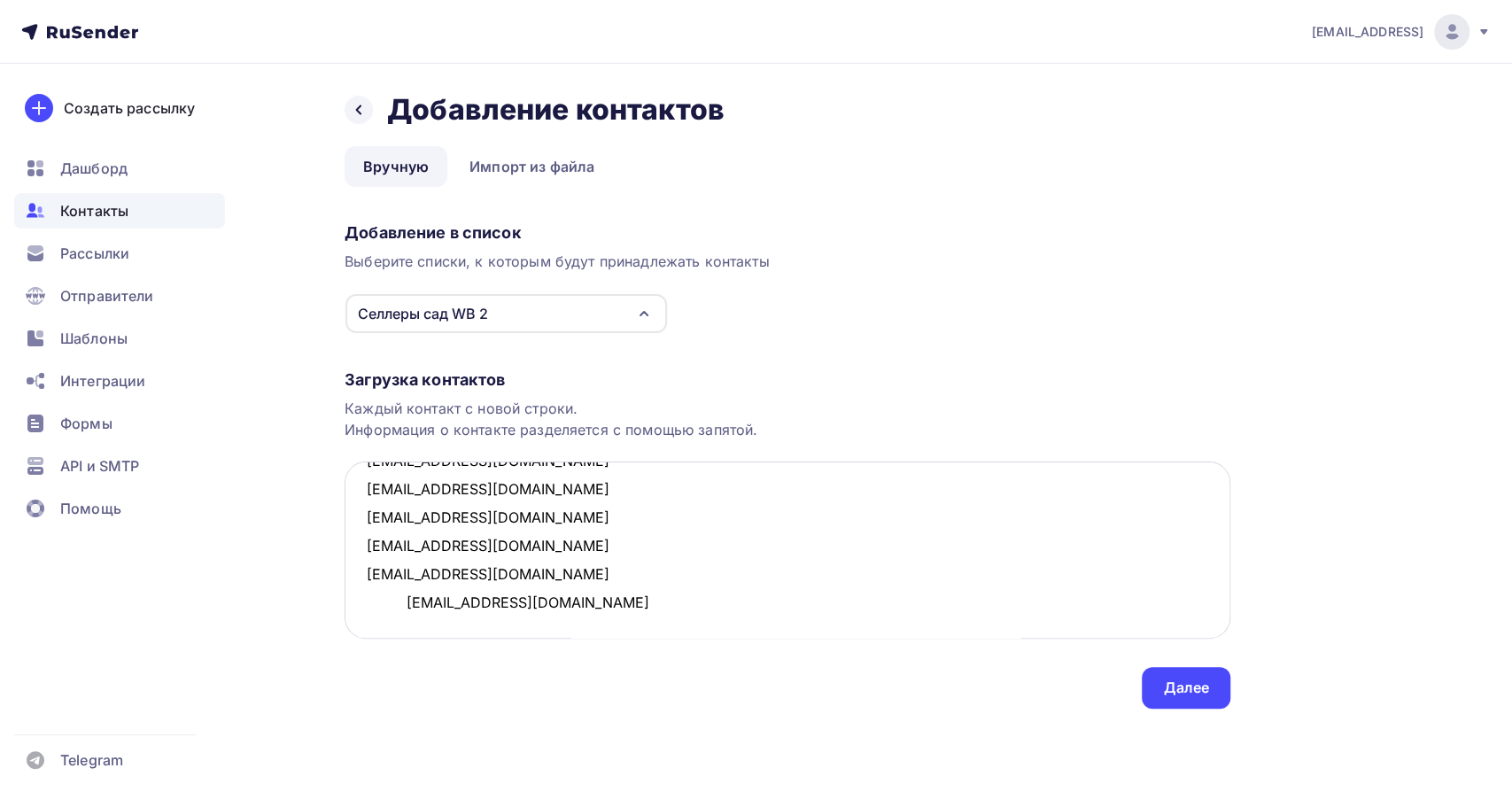
scroll to position [235, 0]
click at [404, 611] on textarea "sale@orton.ru sales@himr.nnov.ru admin@aquario.ru pk@diretail.ru info@m-plastik…" at bounding box center [787, 549] width 886 height 177
click at [400, 631] on textarea "sale@orton.ru sales@himr.nnov.ru admin@aquario.ru pk@diretail.ru info@m-plastik…" at bounding box center [787, 549] width 886 height 177
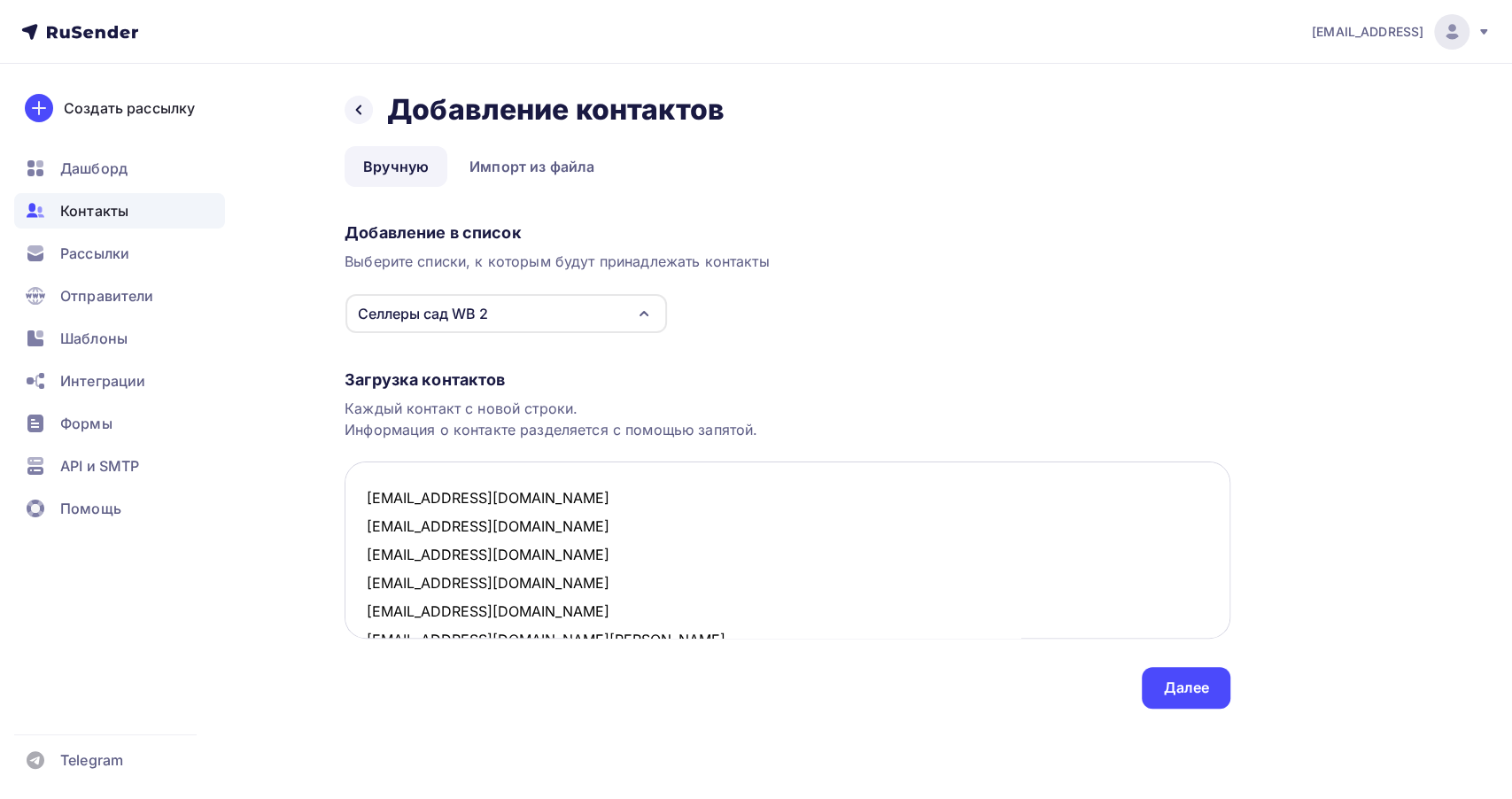
click at [660, 478] on textarea "sale@orton.ru sales@himr.nnov.ru admin@aquario.ru pk@diretail.ru info@m-plastik…" at bounding box center [787, 549] width 886 height 177
click at [661, 477] on textarea "sale@orton.ru sales@himr.nnov.ru admin@aquario.ru pk@diretail.ru info@m-plastik…" at bounding box center [787, 549] width 886 height 177
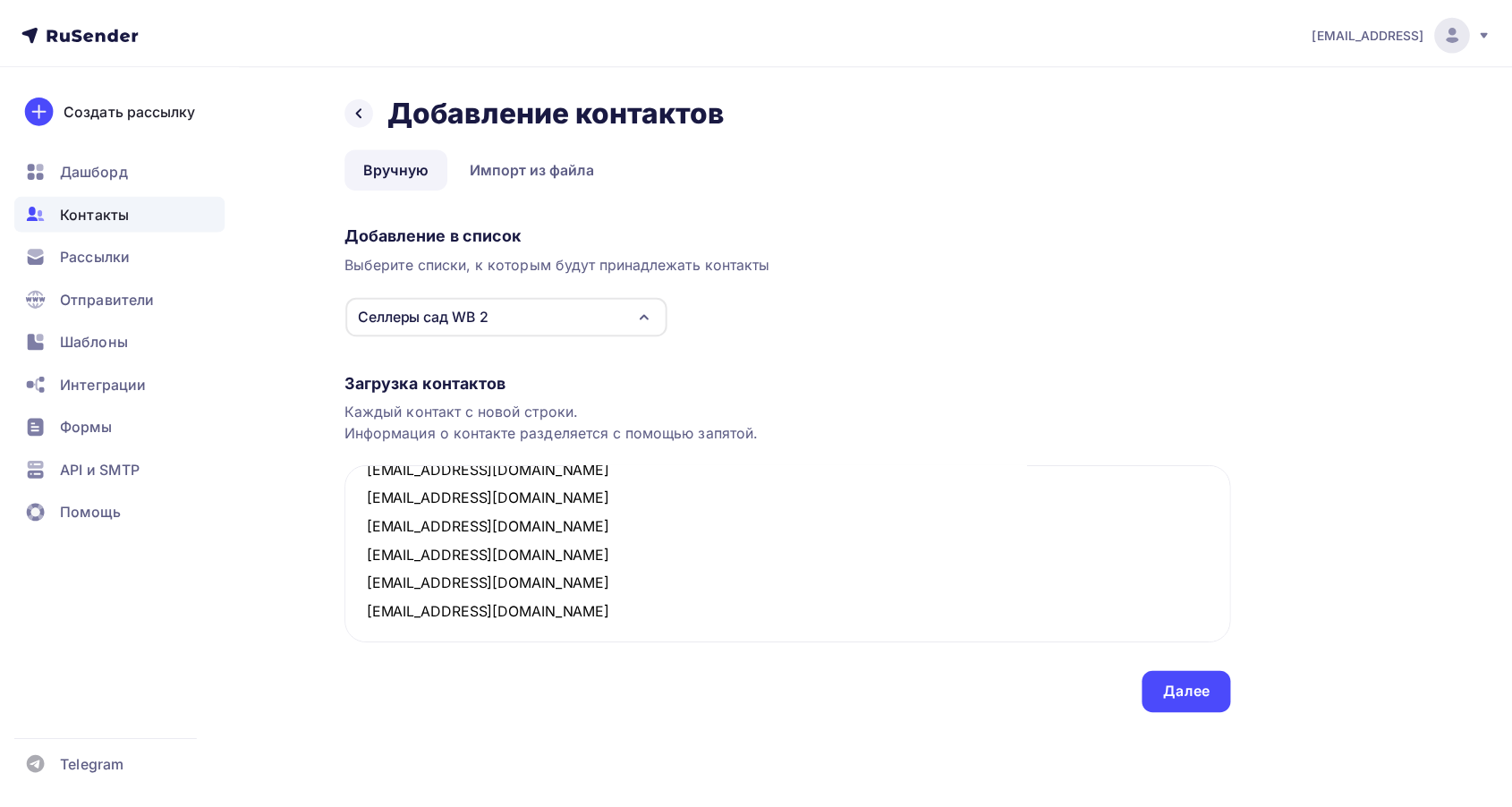
scroll to position [208, 0]
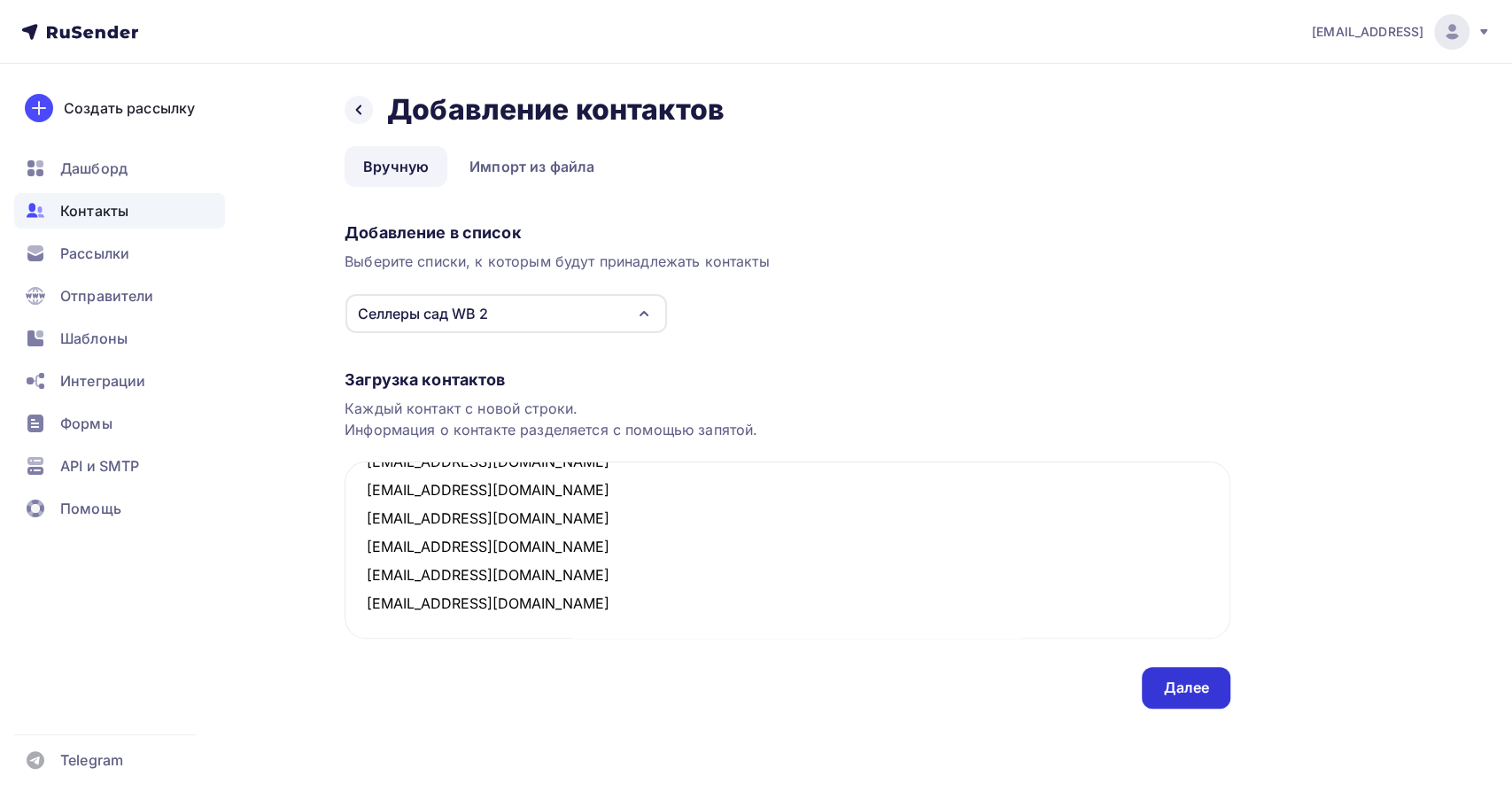
type textarea "sale@orton.ru sales@himr.nnov.ru admin@aquario.ru pk@diretail.ru info@m-plastik…"
click at [1176, 683] on div "Далее" at bounding box center [1186, 688] width 47 height 21
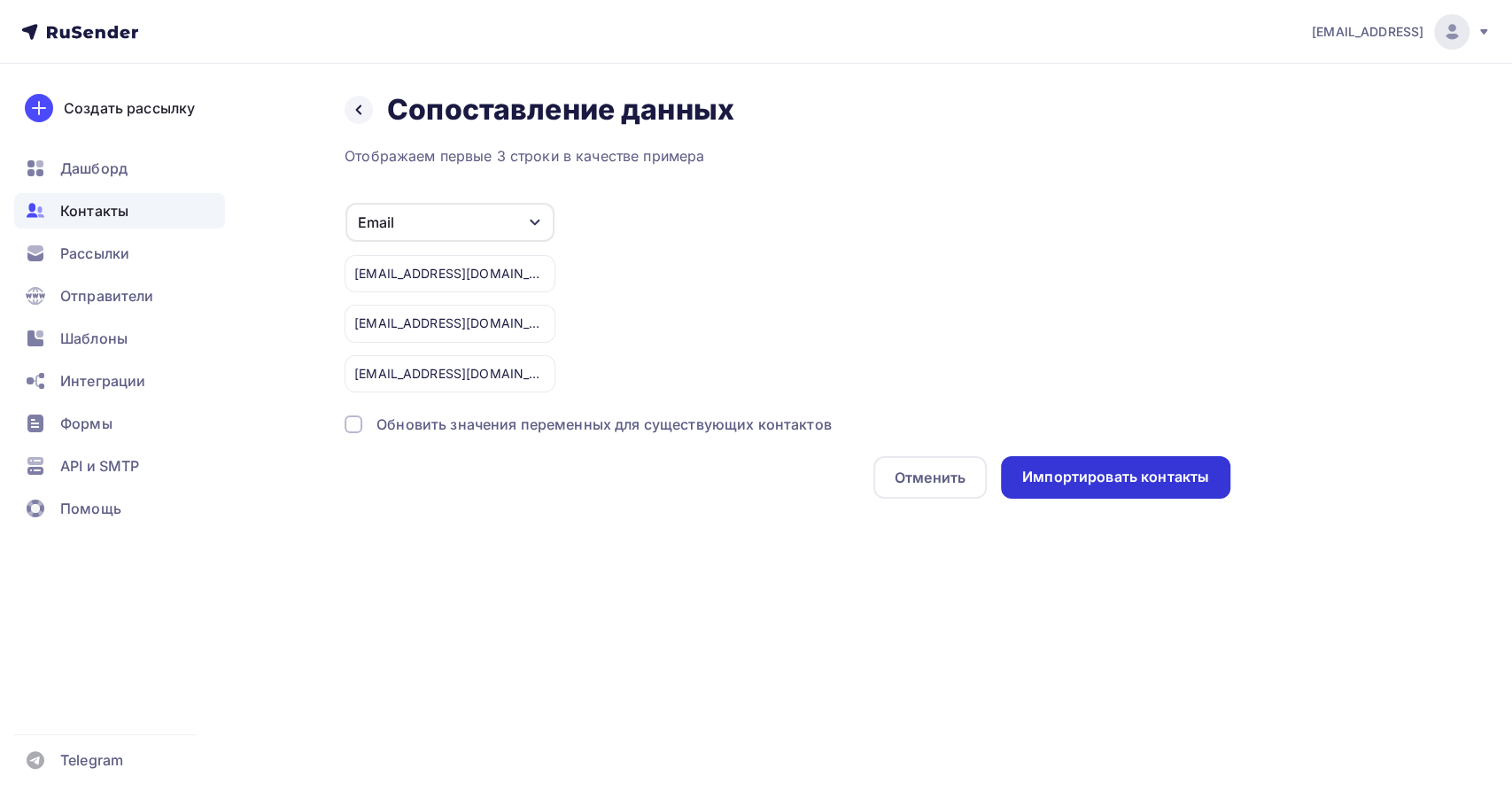
click at [1125, 478] on div "Импортировать контакты" at bounding box center [1116, 477] width 187 height 21
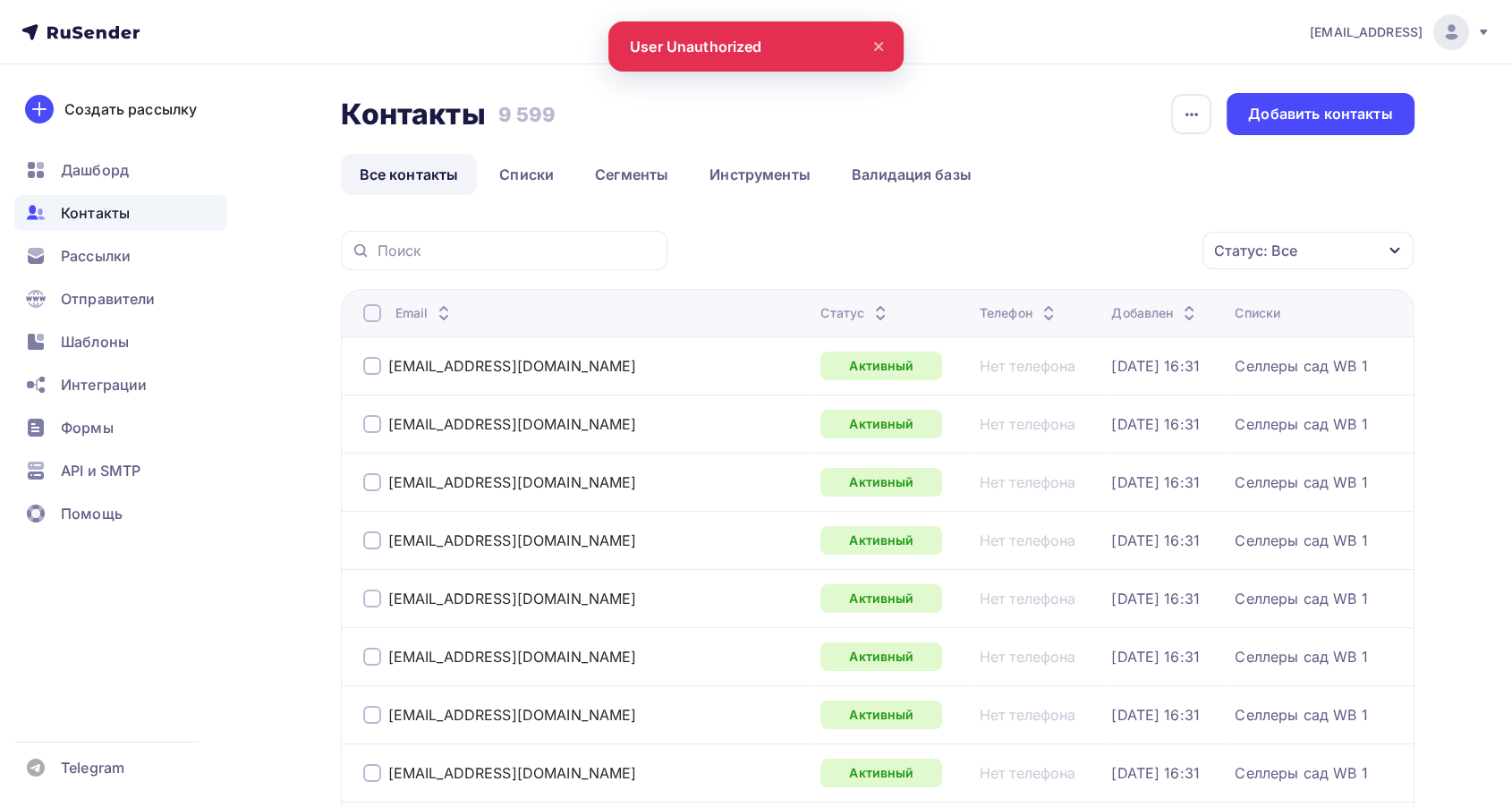
click at [880, 47] on icon at bounding box center [878, 46] width 7 height 7
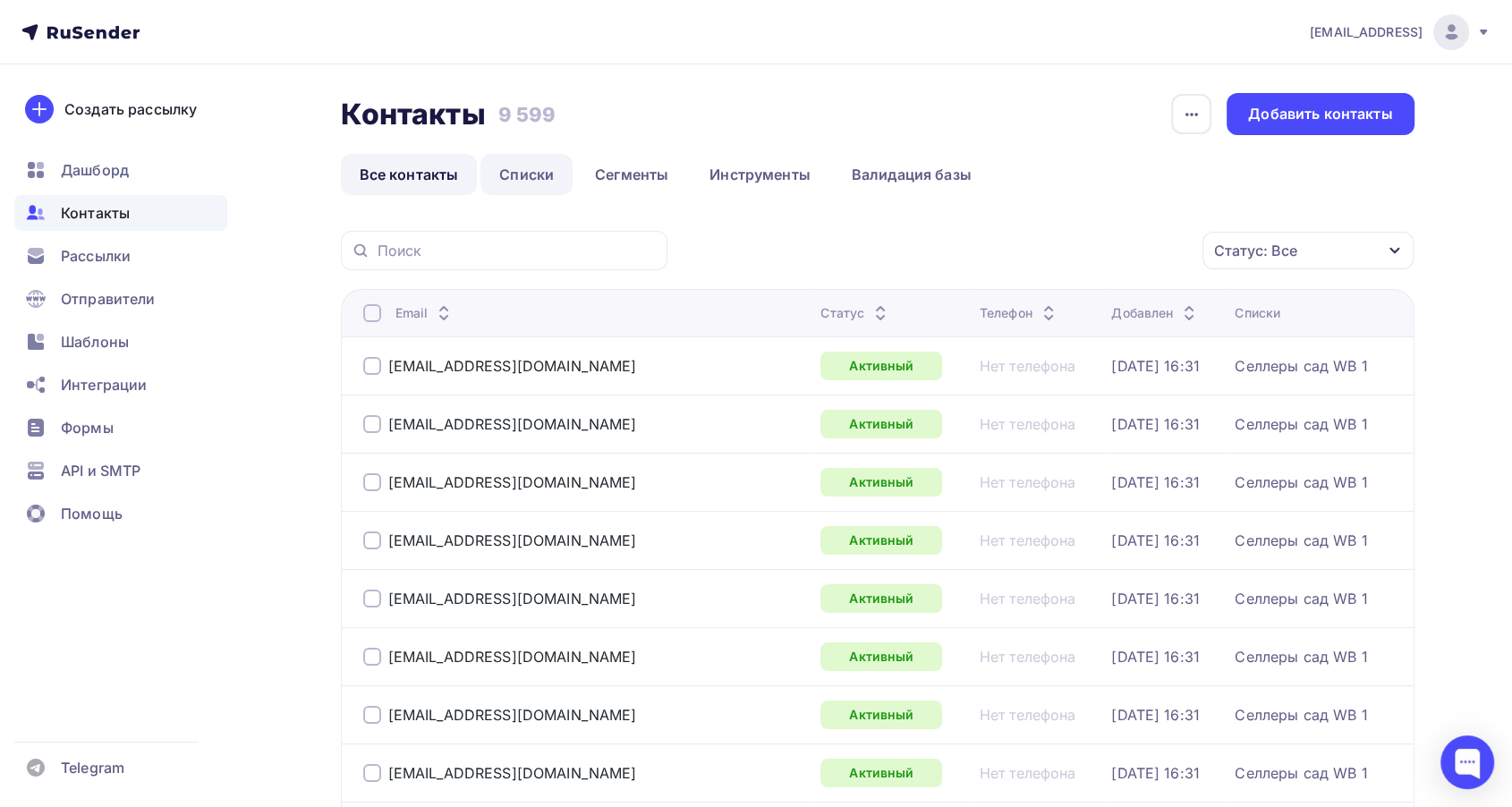
click at [527, 178] on link "Списки" at bounding box center [527, 174] width 92 height 41
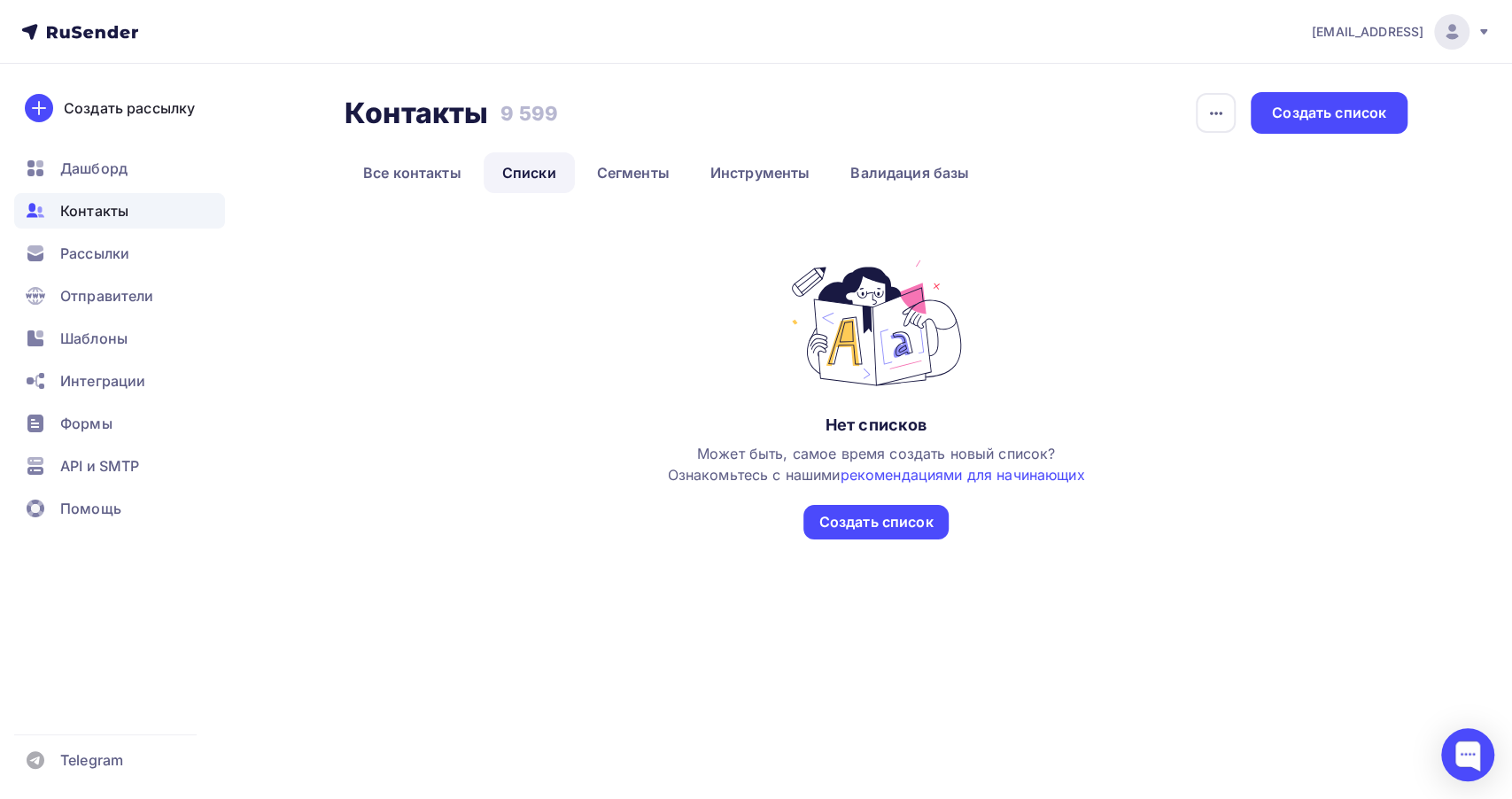
click at [84, 21] on icon at bounding box center [79, 31] width 117 height 21
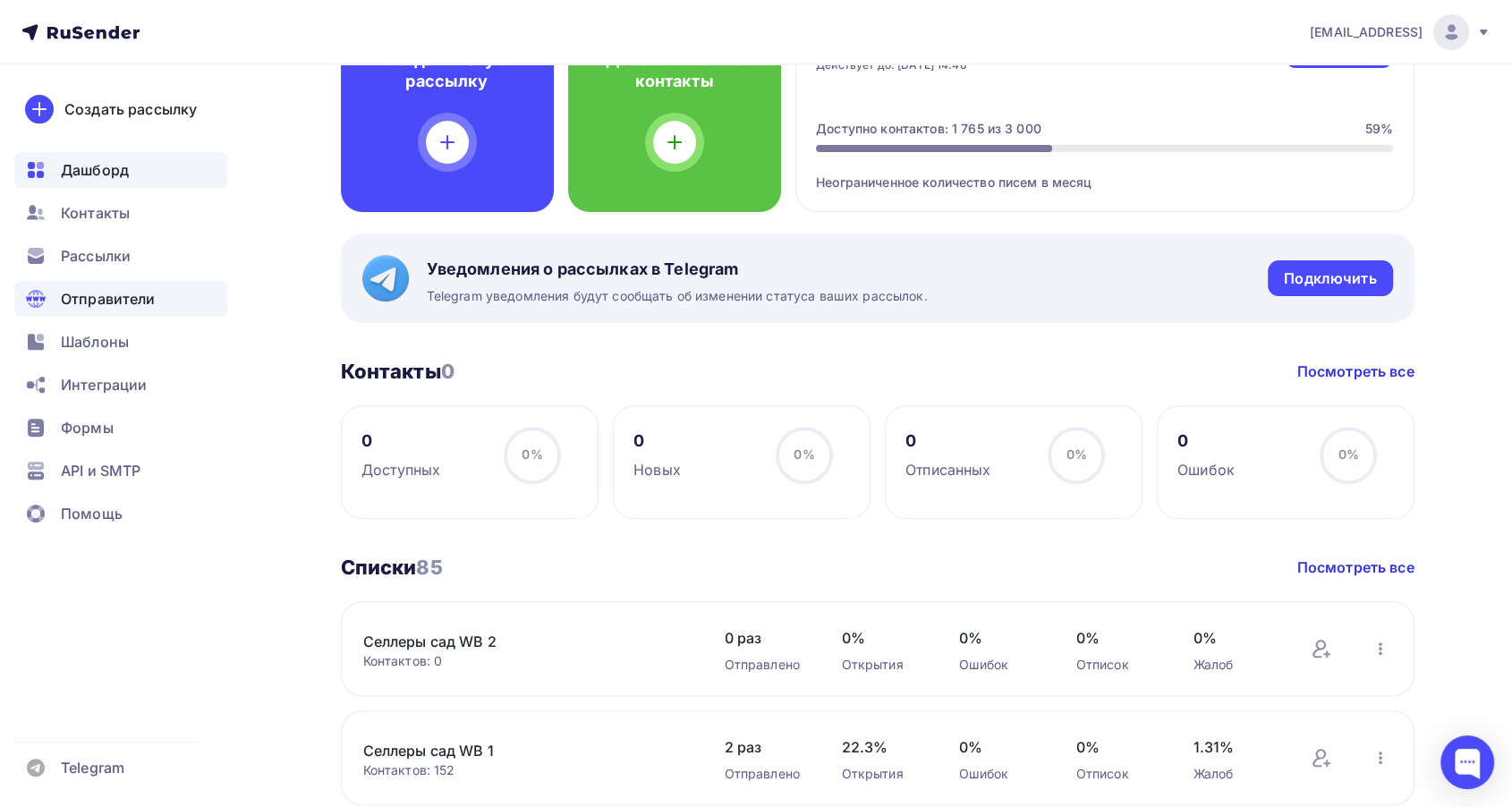
scroll to position [596, 0]
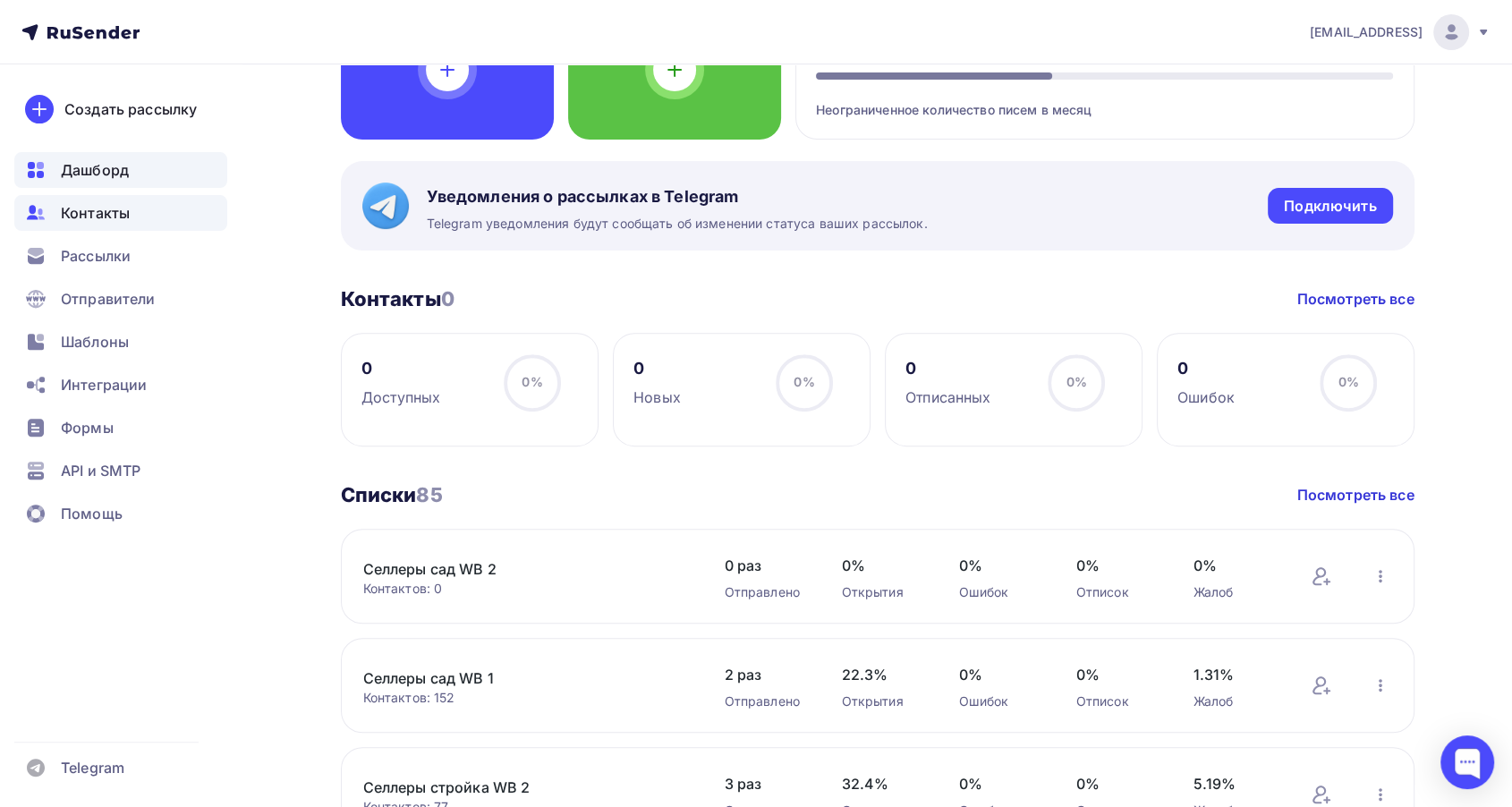
click at [113, 217] on span "Контакты" at bounding box center [95, 212] width 69 height 21
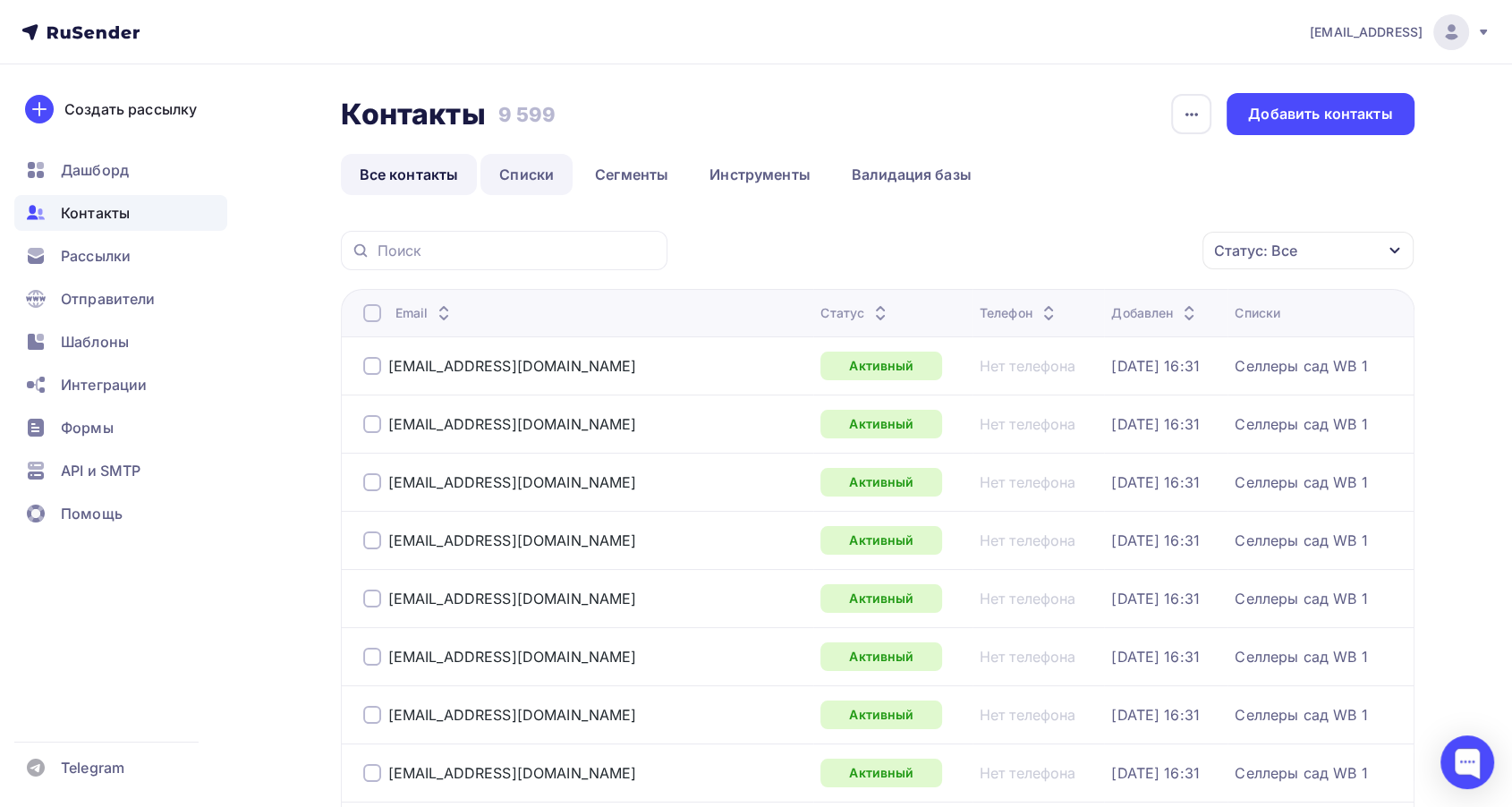
click at [532, 179] on link "Списки" at bounding box center [527, 174] width 92 height 41
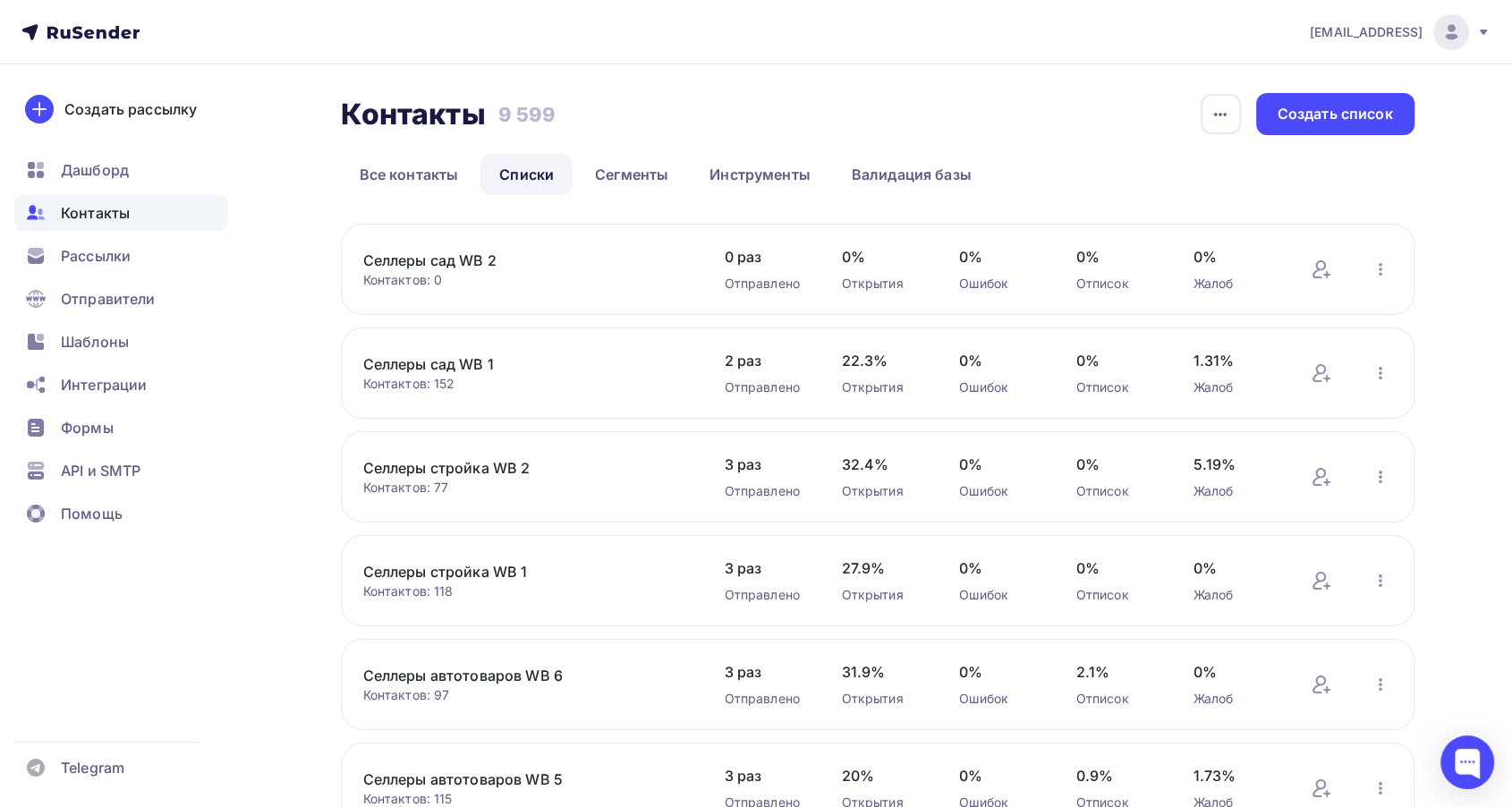
click at [487, 255] on link "Селлеры сад WB 2" at bounding box center [515, 260] width 304 height 21
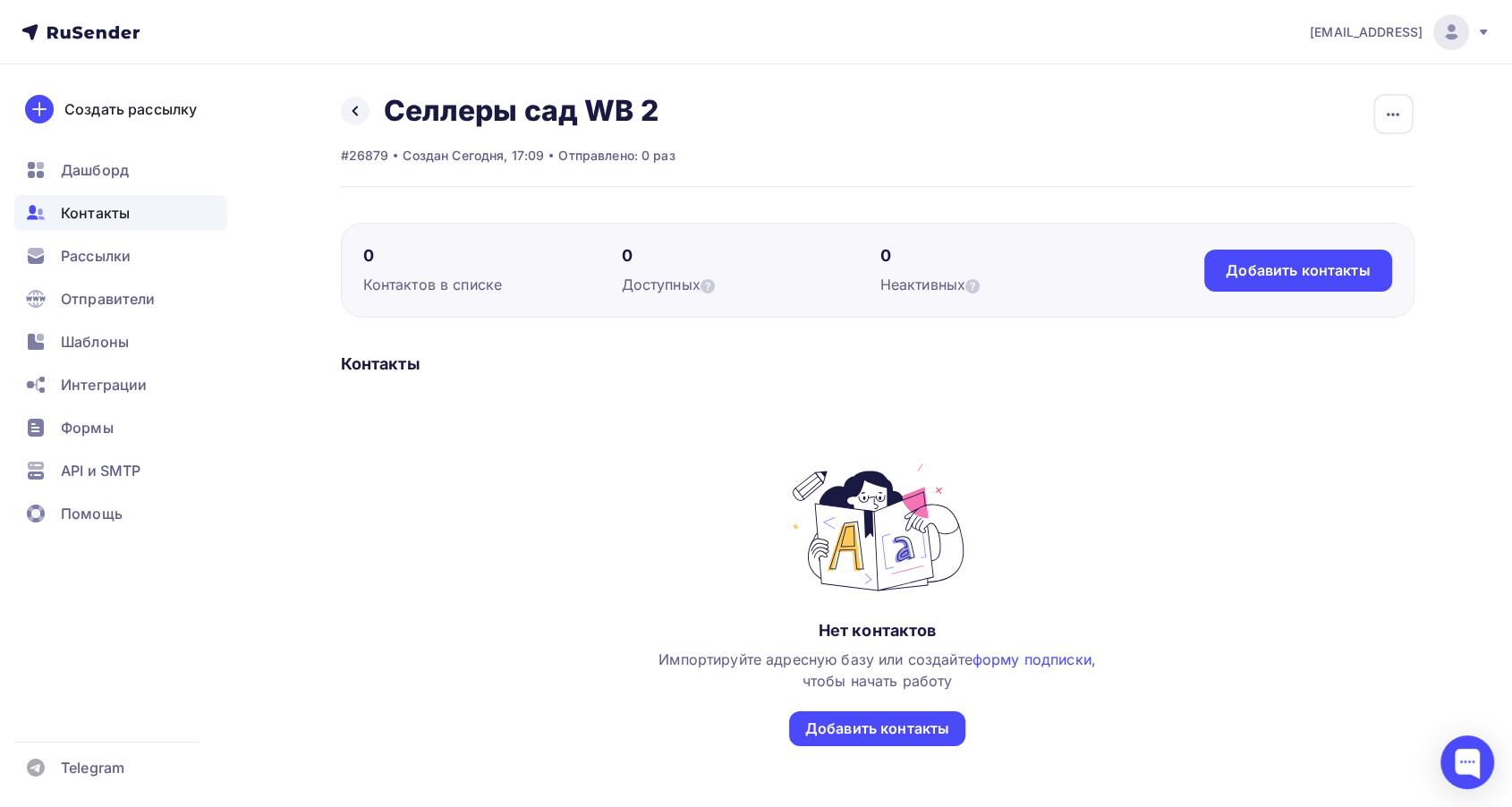
scroll to position [89, 0]
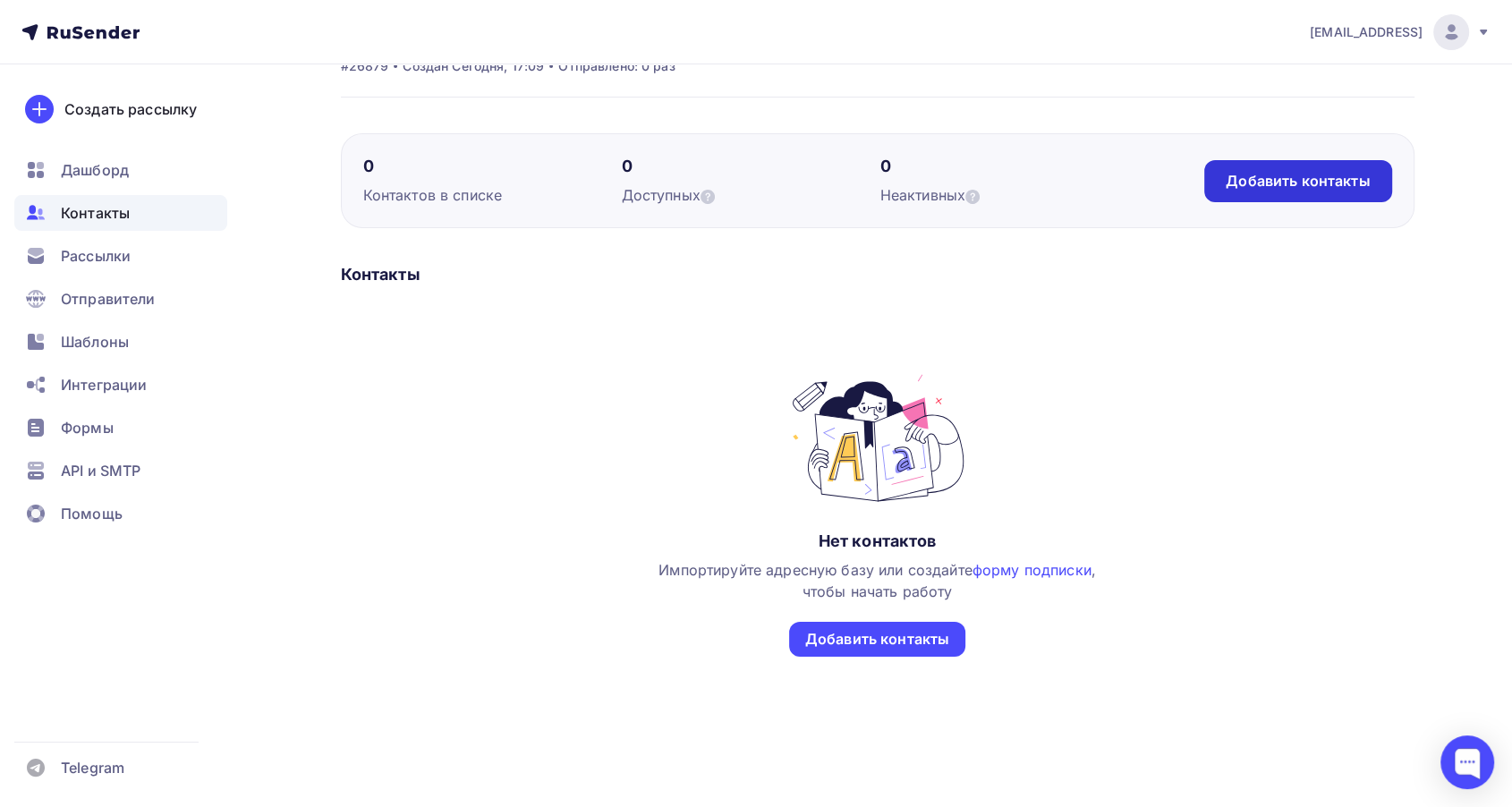
click at [1253, 179] on div "Добавить контакты" at bounding box center [1298, 181] width 144 height 21
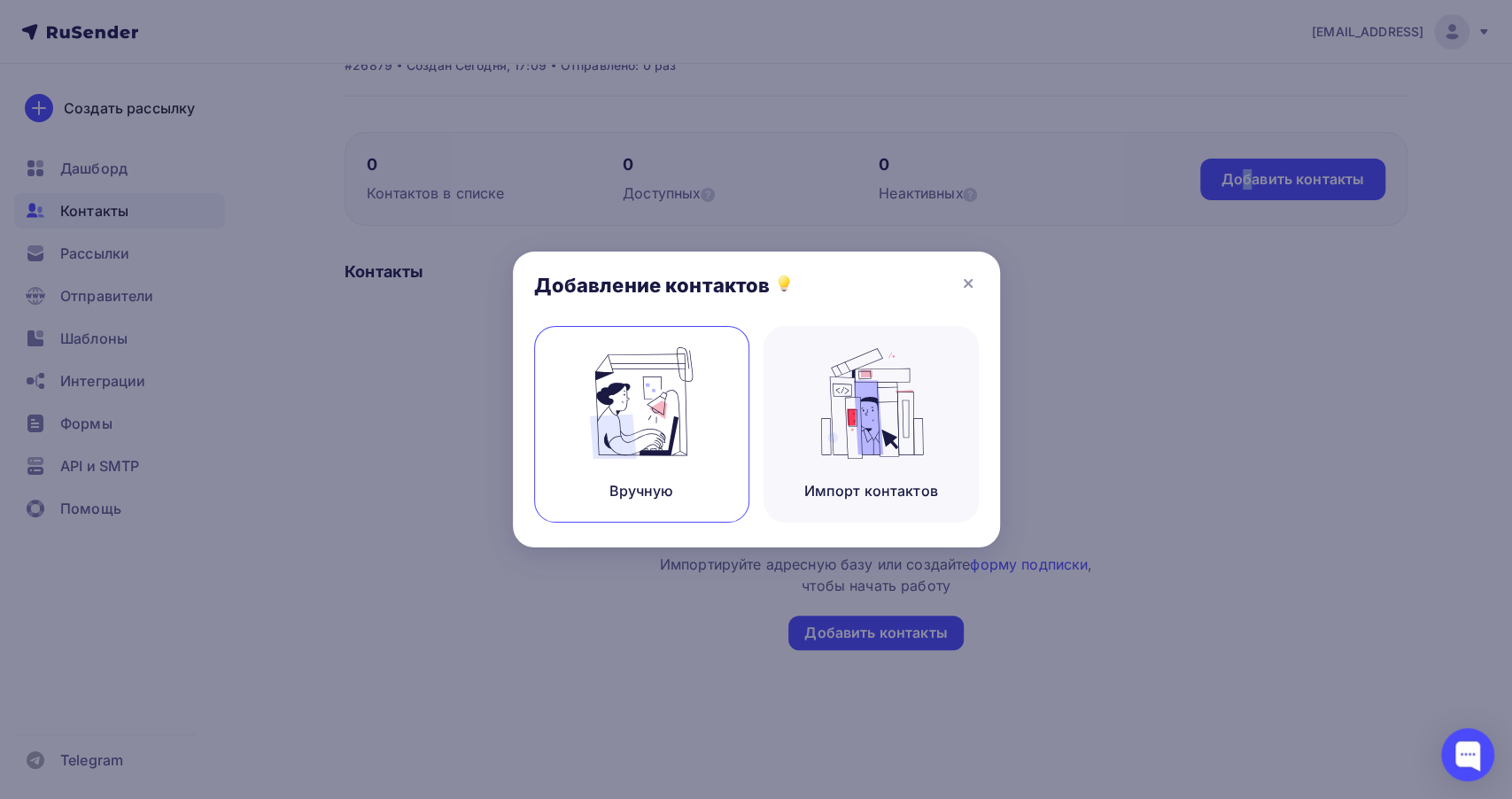
click at [629, 398] on img at bounding box center [642, 403] width 119 height 112
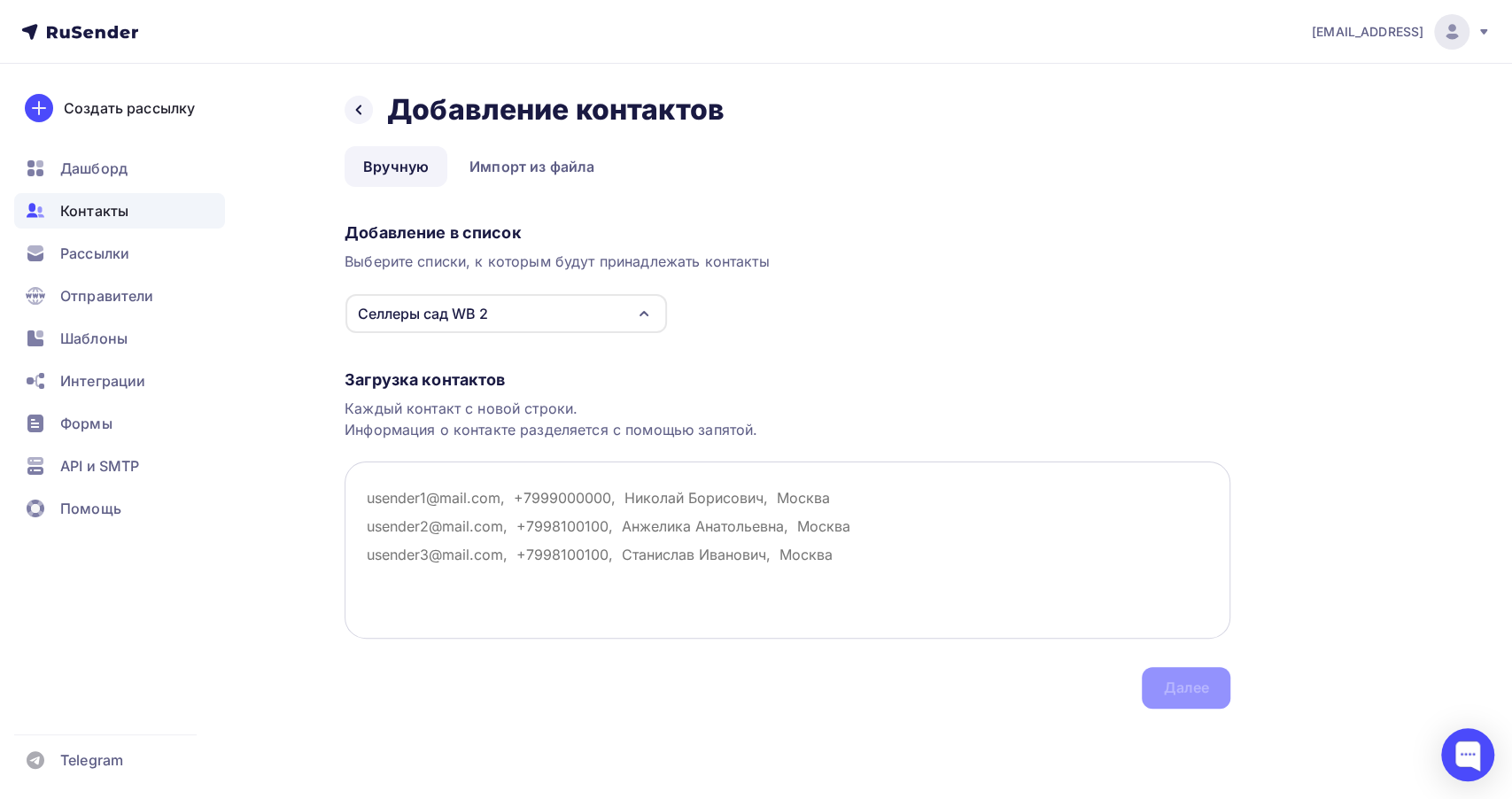
paste textarea "sale@orton.ru sales@himr.nnov.ru ant@himr.nnov.ru gorohova@himr.nnov.ru admin@a…"
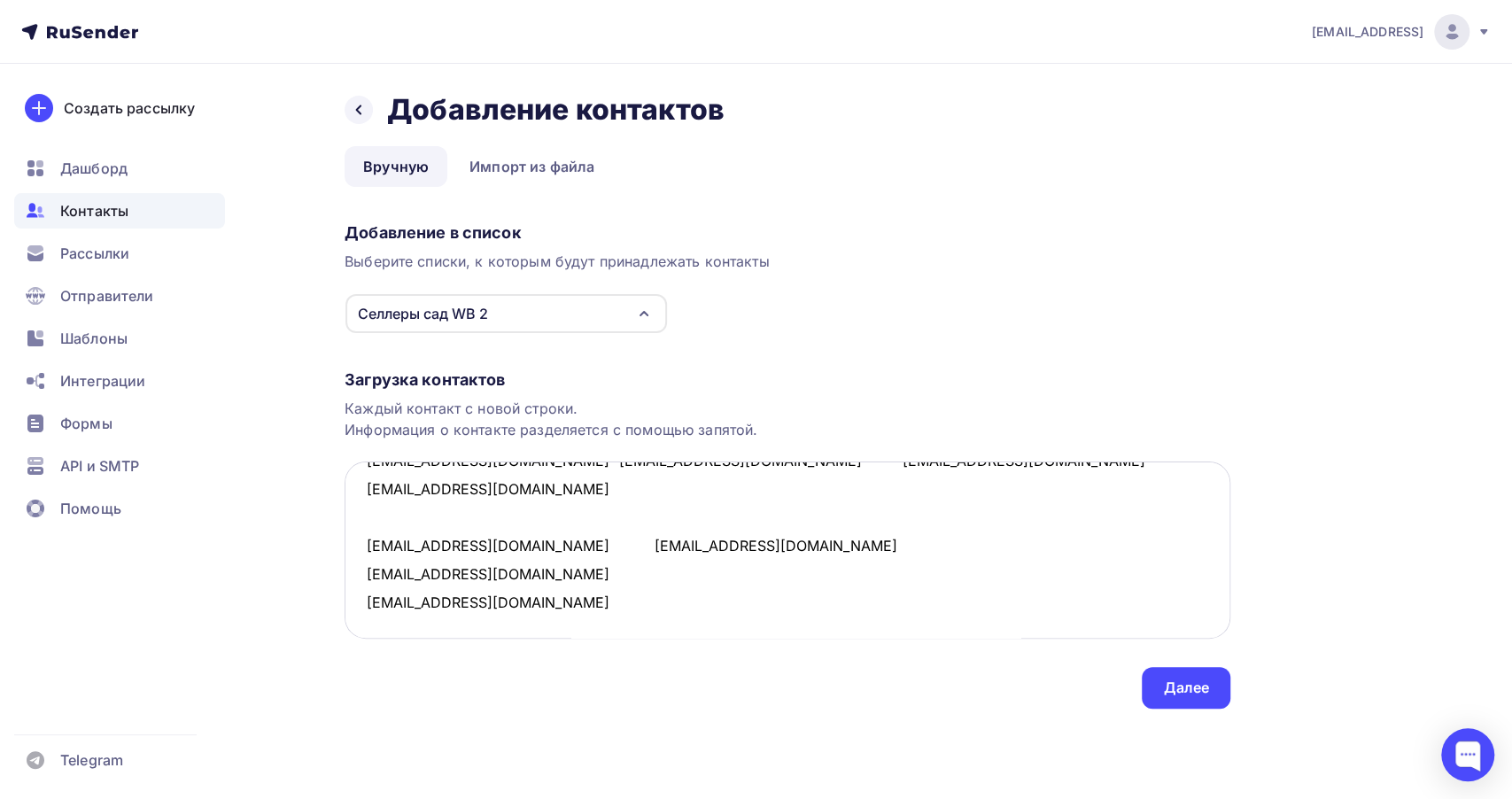
scroll to position [93, 0]
click at [560, 545] on textarea "sale@orton.ru sales@himr.nnov.ru ant@himr.nnov.ru gorohova@himr.nnov.ru admin@a…" at bounding box center [787, 549] width 886 height 177
click at [408, 516] on textarea "sale@orton.ru sales@himr.nnov.ru ant@himr.nnov.ru gorohova@himr.nnov.ru admin@a…" at bounding box center [787, 549] width 886 height 177
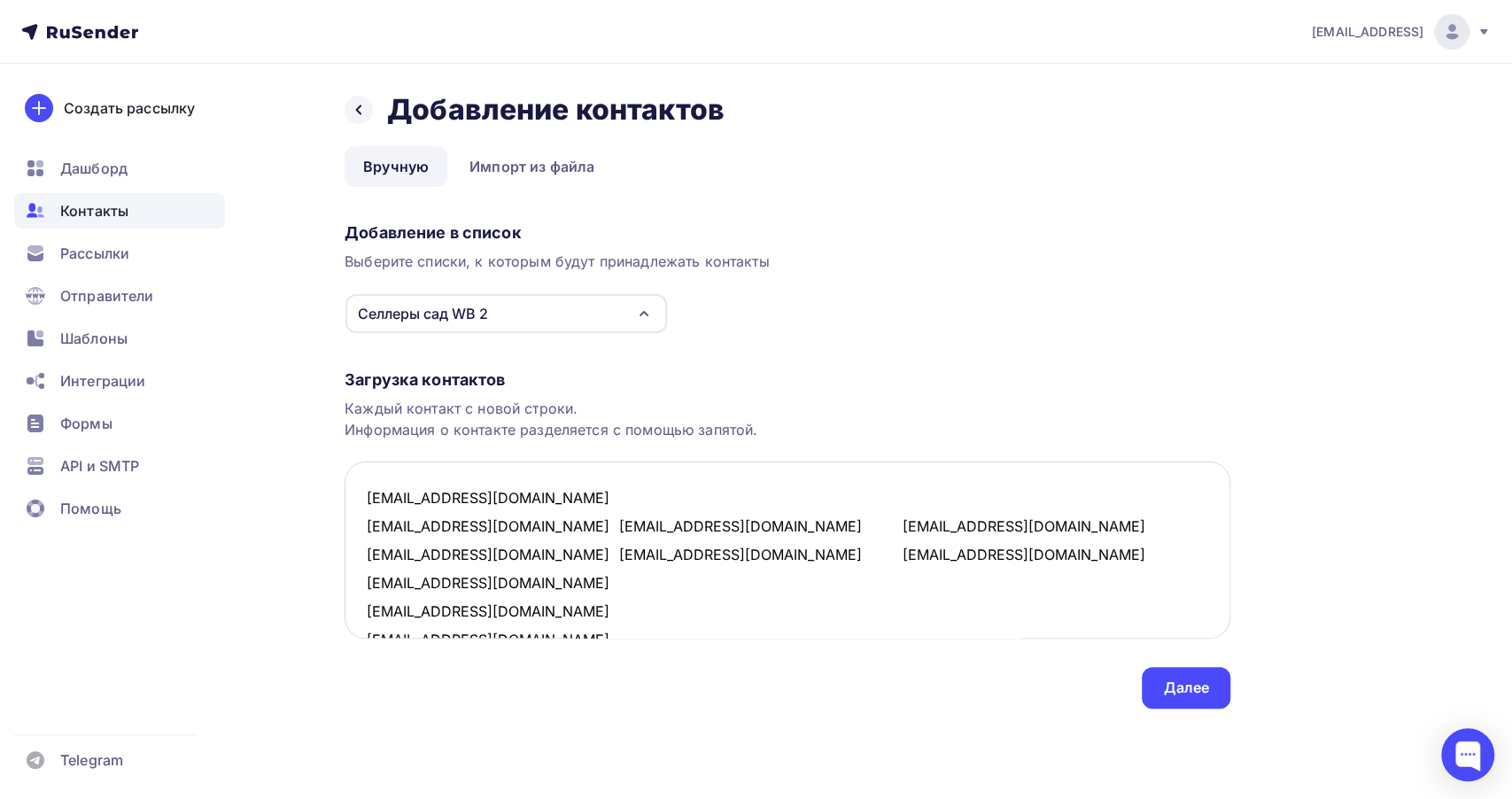
scroll to position [0, 0]
click at [519, 521] on textarea "sale@orton.ru sales@himr.nnov.ru ant@himr.nnov.ru gorohova@himr.nnov.ru admin@a…" at bounding box center [787, 549] width 886 height 177
click at [527, 524] on textarea "sale@orton.ru sales@himr.nnov.ru ant@himr.nnov.ru gorohova@himr.nnov.ru admin@a…" at bounding box center [787, 549] width 886 height 177
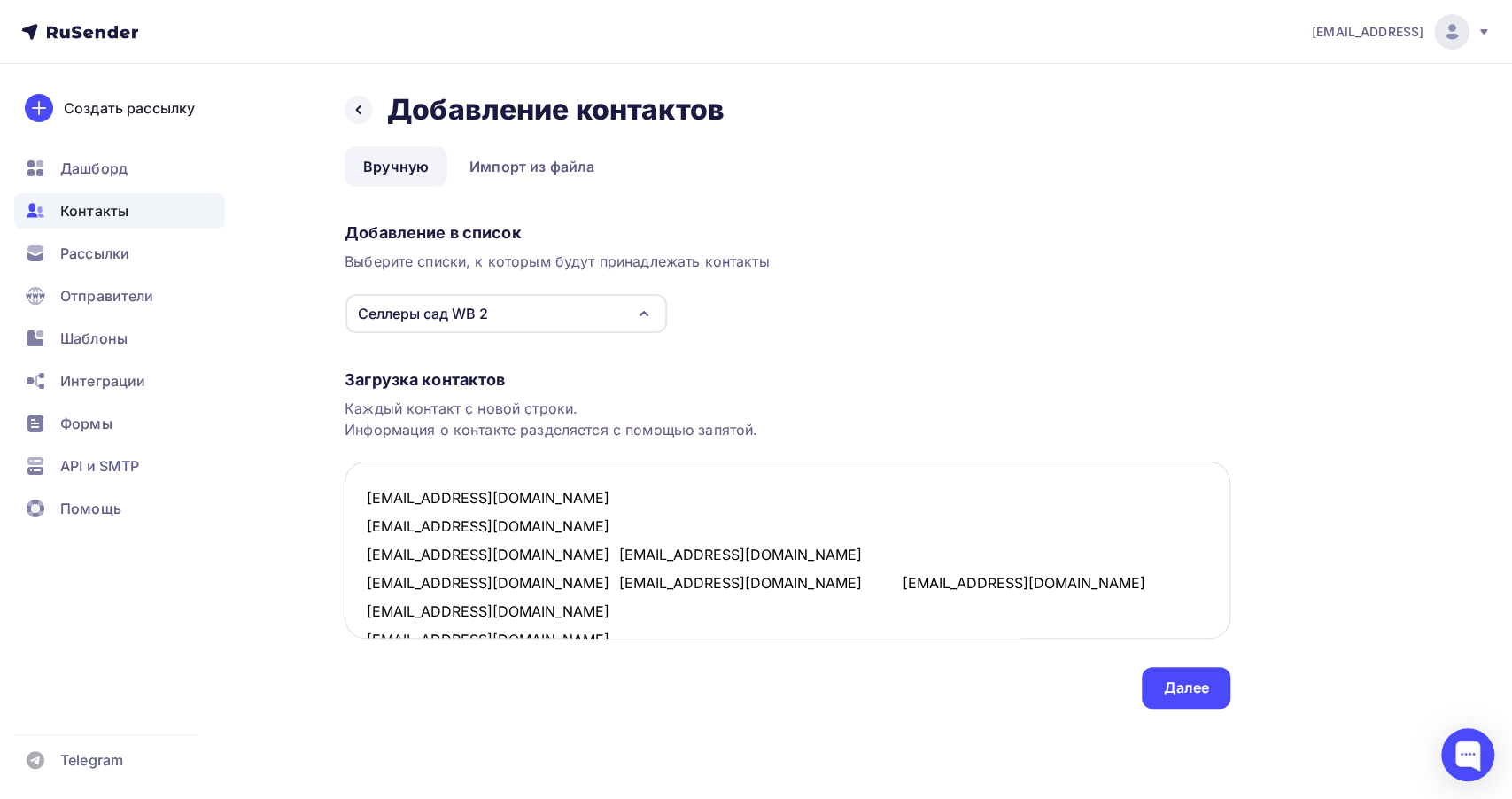
click at [499, 557] on textarea "sale@orton.ru sales@himr.nnov.ru ant@himr.nnov.ru gorohova@himr.nnov.ru admin@a…" at bounding box center [787, 549] width 886 height 177
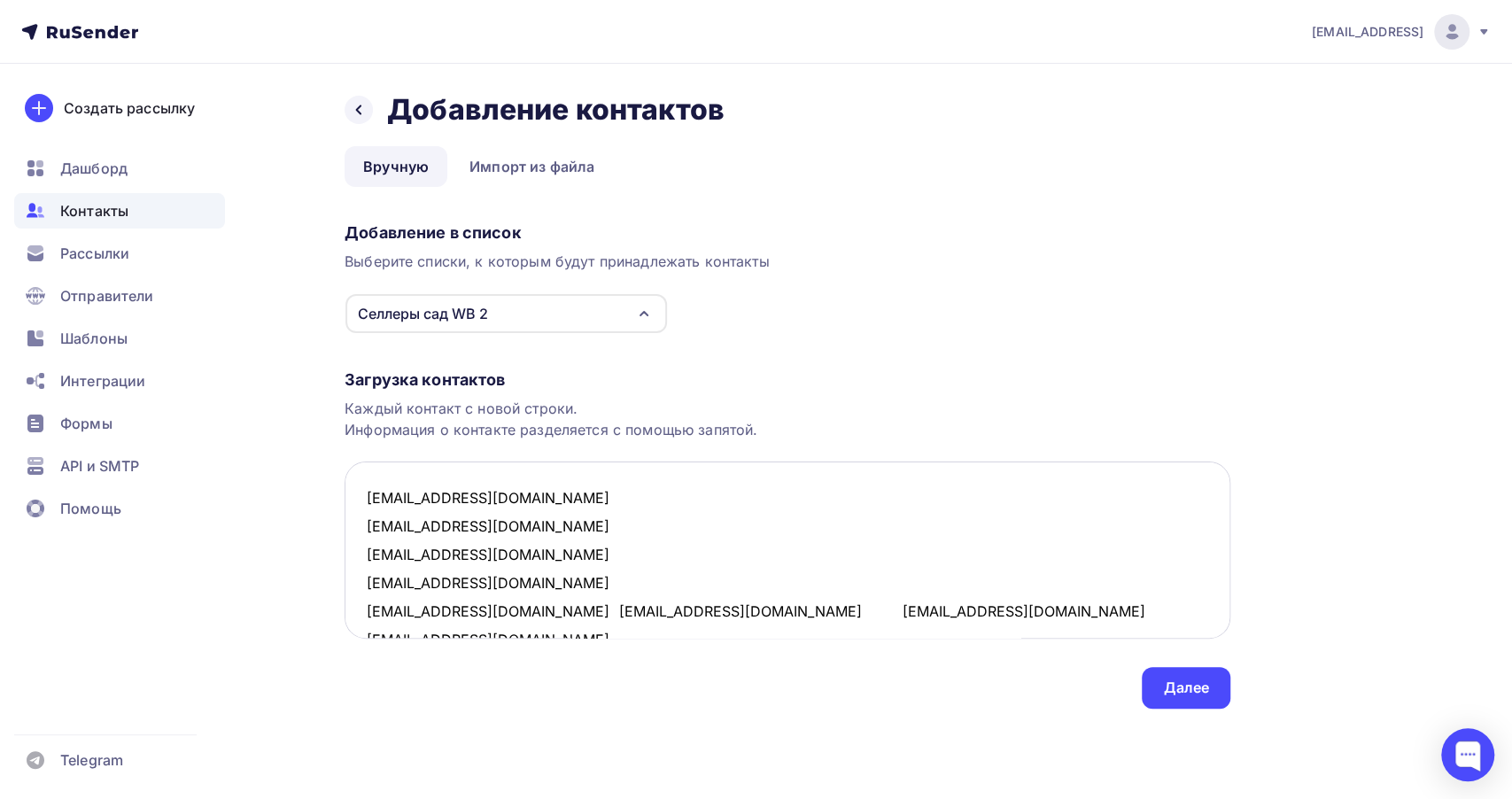
click at [496, 611] on textarea "sale@orton.ru sales@himr.nnov.ru ant@himr.nnov.ru gorohova@himr.nnov.ru admin@a…" at bounding box center [787, 549] width 886 height 177
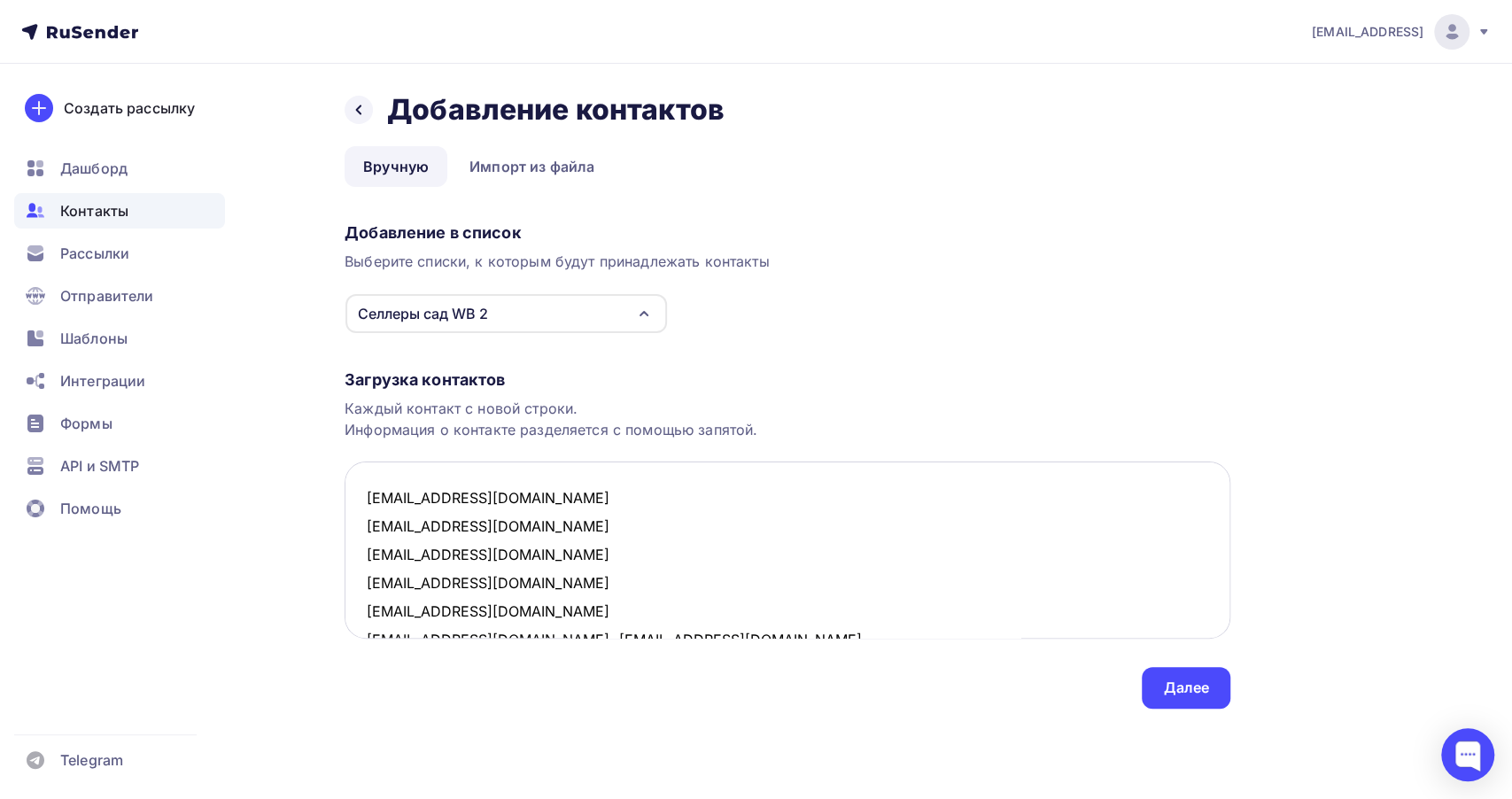
scroll to position [10, 0]
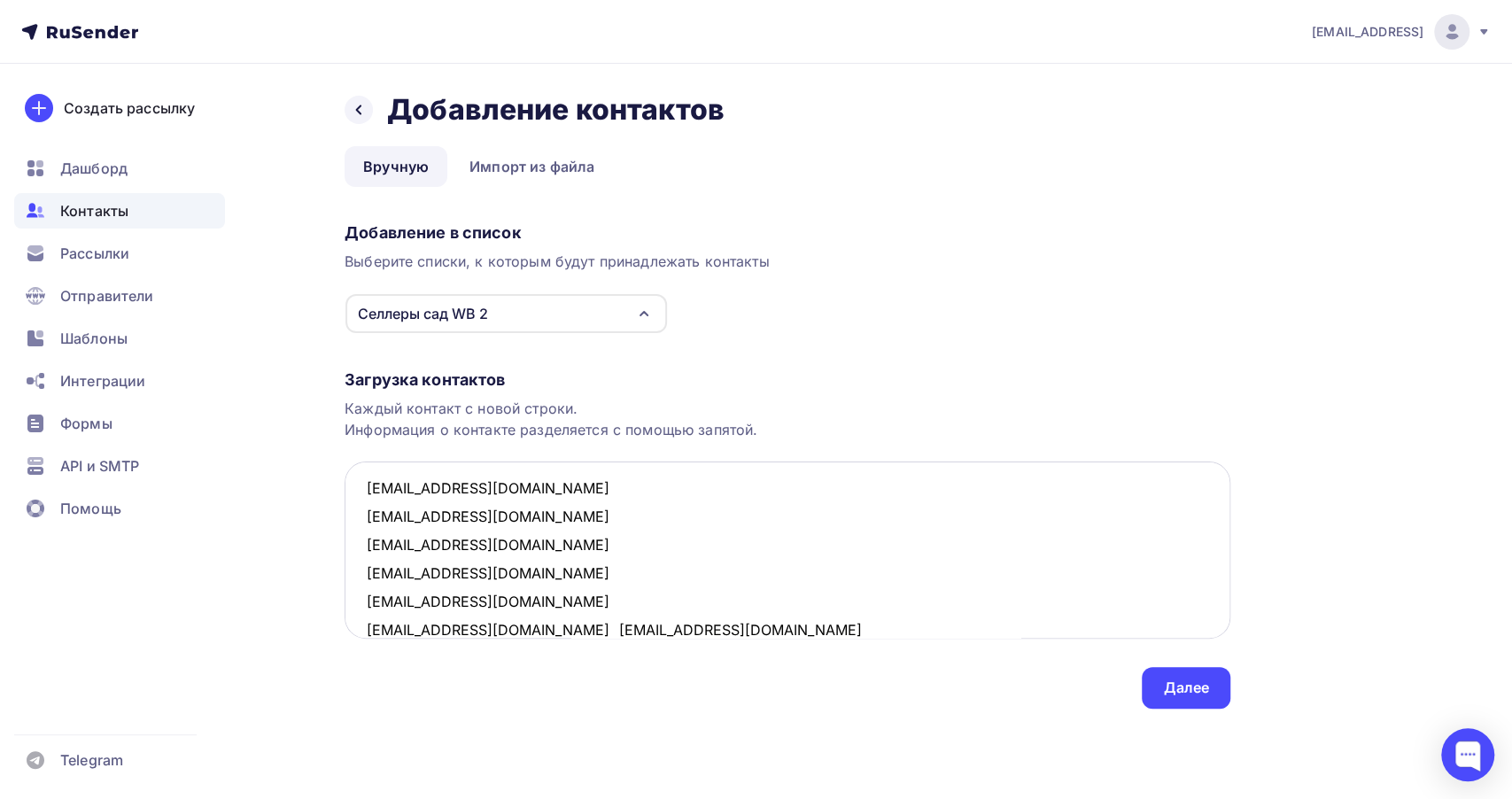
click at [496, 628] on textarea "sale@orton.ru sales@himr.nnov.ru ant@himr.nnov.ru gorohova@himr.nnov.ru admin@a…" at bounding box center [787, 549] width 886 height 177
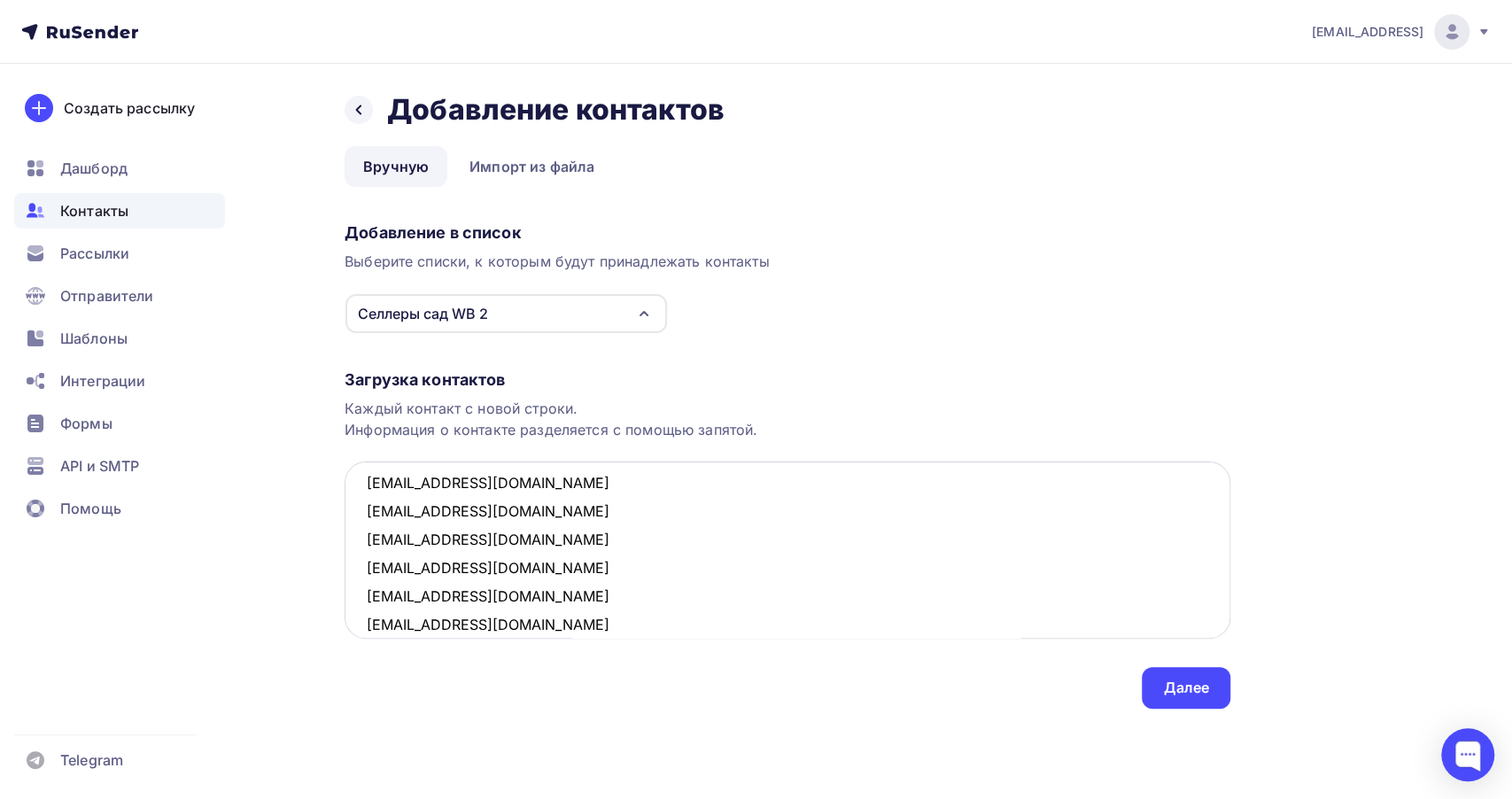
scroll to position [206, 0]
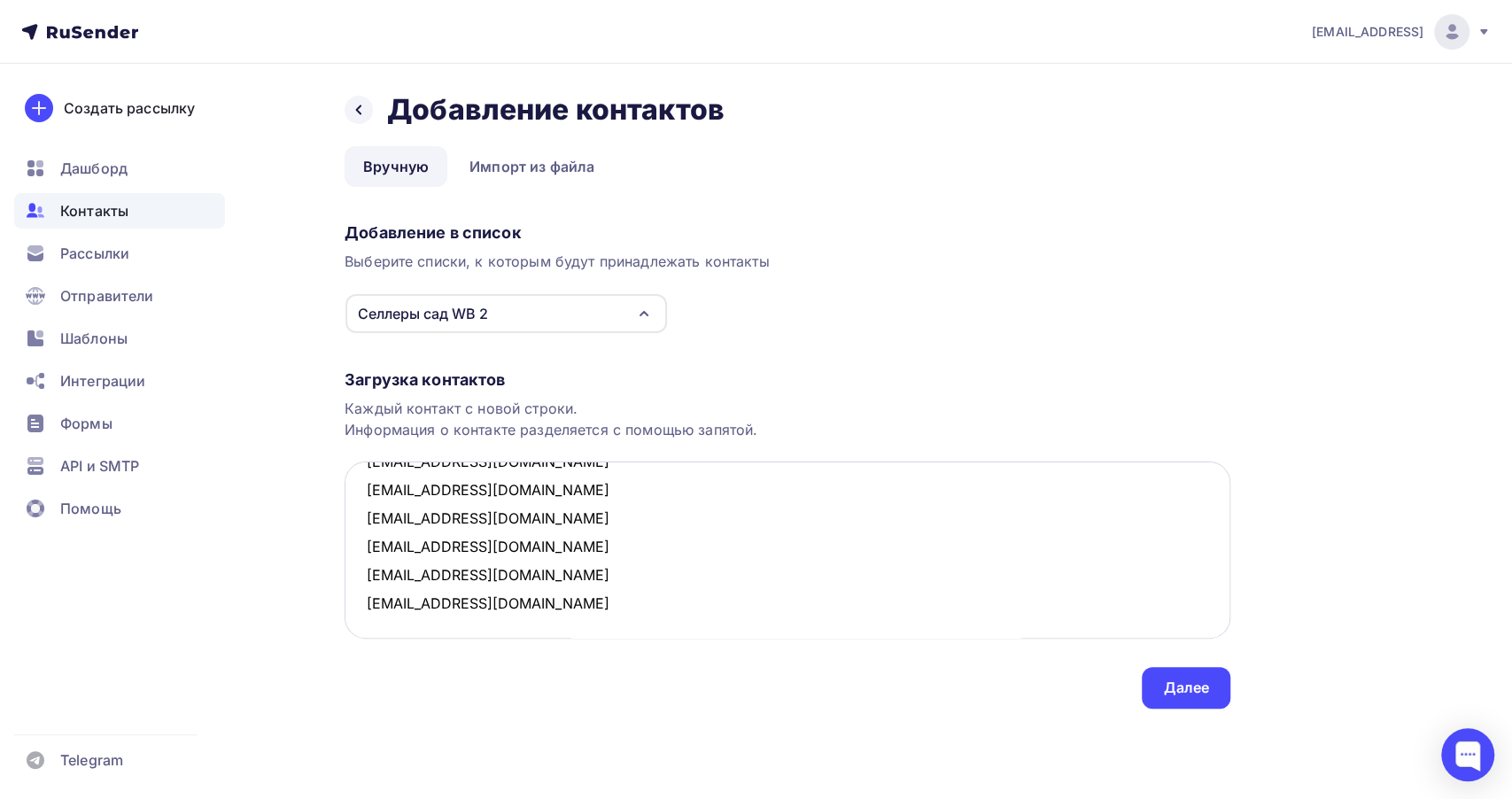
click at [518, 622] on textarea "sale@orton.ru sales@himr.nnov.ru ant@himr.nnov.ru gorohova@himr.nnov.ru admin@a…" at bounding box center [787, 549] width 886 height 177
type textarea "sale@orton.ru sales@himr.nnov.ru ant@himr.nnov.ru gorohova@himr.nnov.ru admin@a…"
click at [1188, 698] on div "Далее" at bounding box center [1185, 688] width 88 height 42
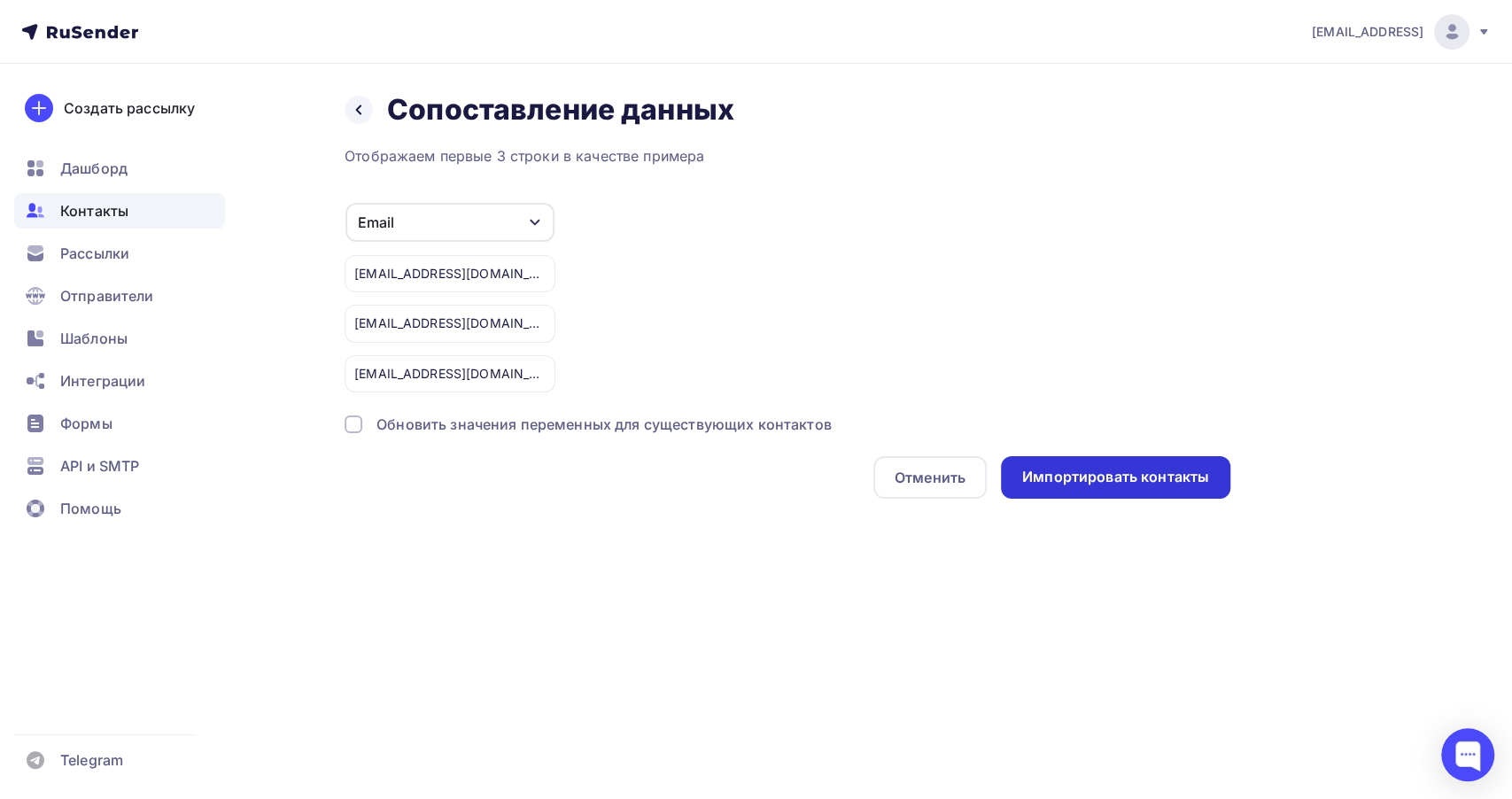
click at [1186, 475] on div "Импортировать контакты" at bounding box center [1116, 477] width 187 height 21
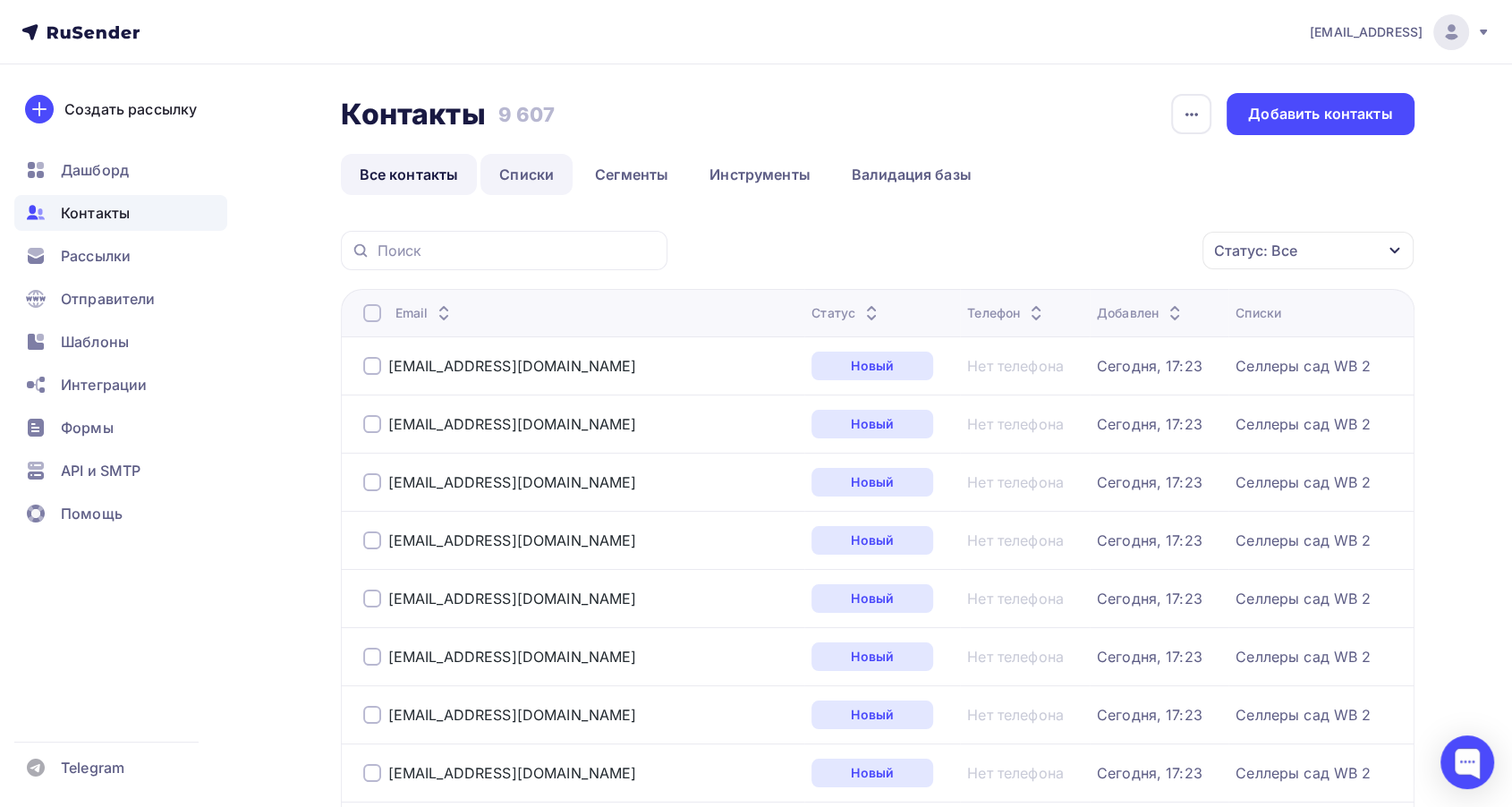
click at [536, 173] on link "Списки" at bounding box center [527, 174] width 92 height 41
